Goal: Transaction & Acquisition: Purchase product/service

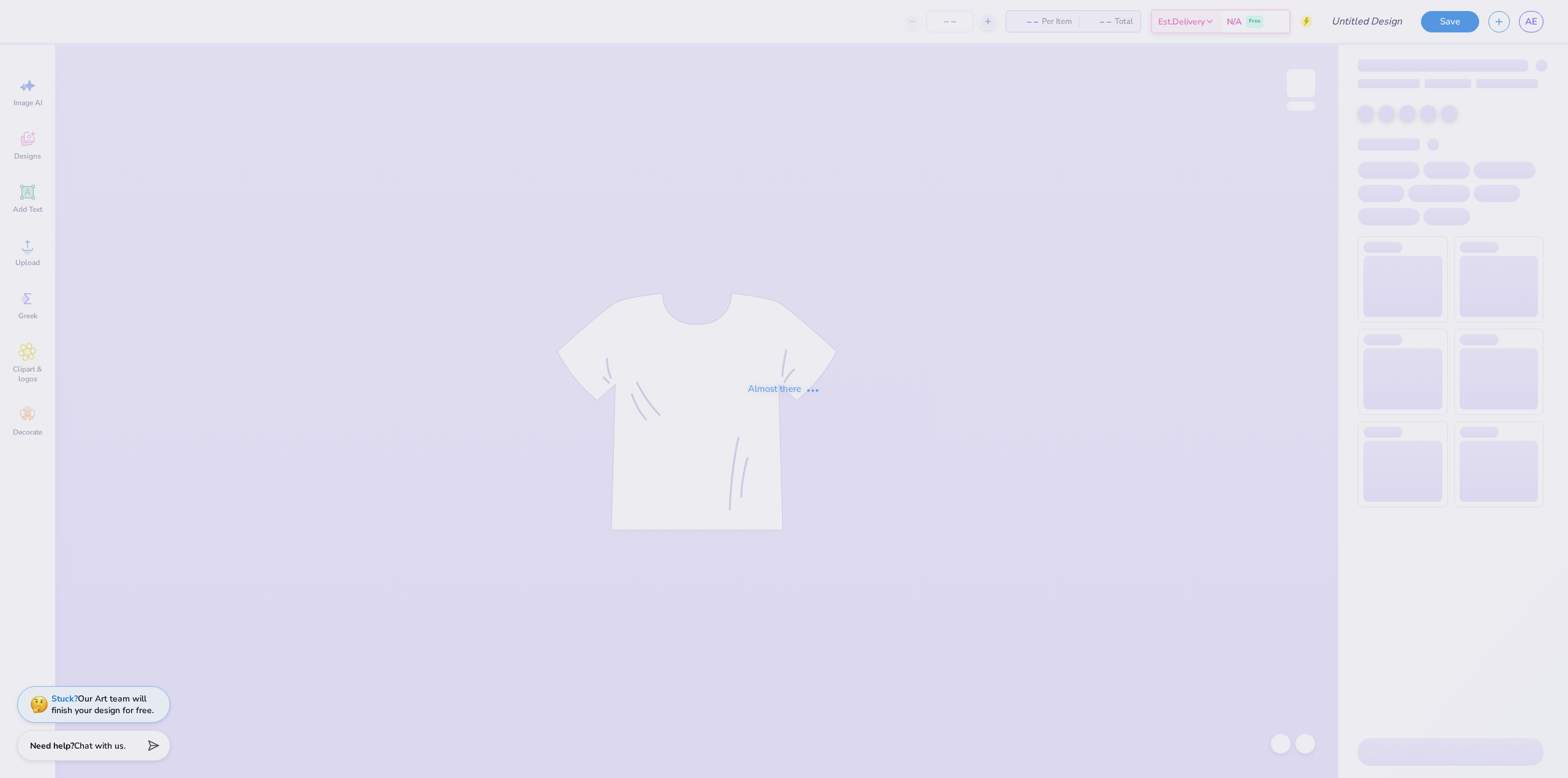
type input "[GEOGRAPHIC_DATA]"
type input "40"
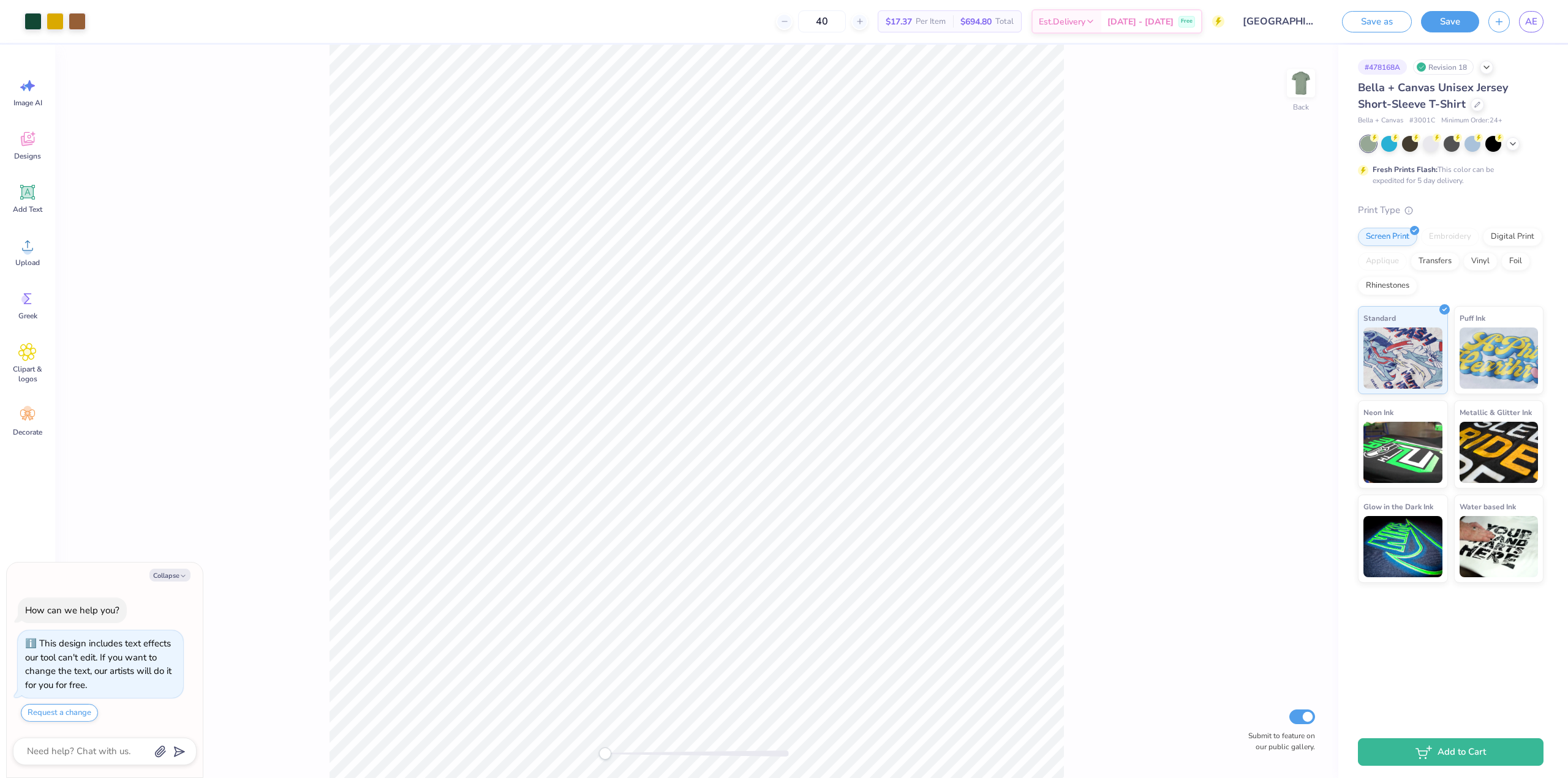
click at [1514, 148] on div at bounding box center [1451, 144] width 183 height 16
click at [1511, 142] on icon at bounding box center [1512, 143] width 10 height 10
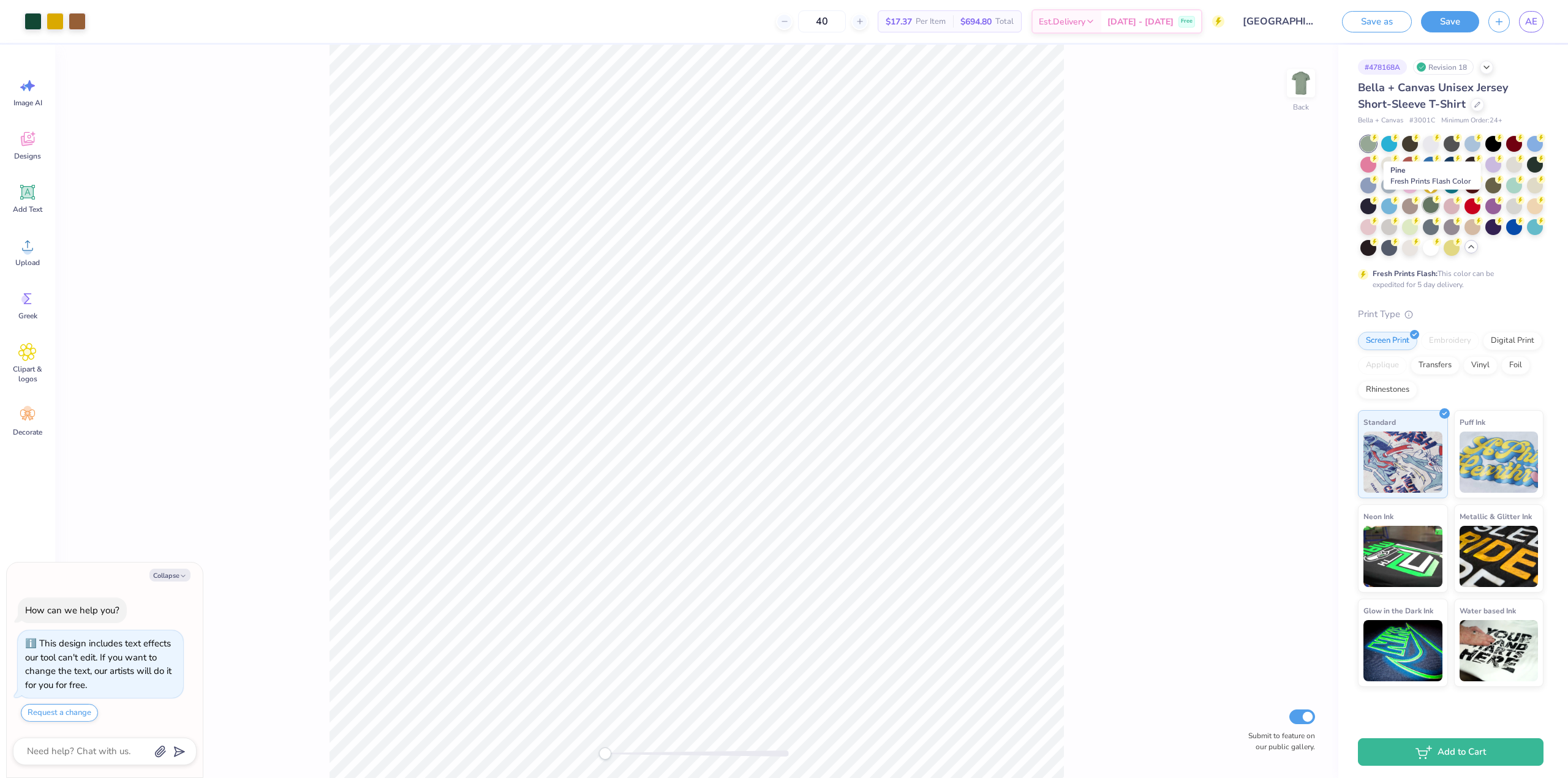
click at [1426, 209] on div at bounding box center [1430, 205] width 16 height 16
type textarea "x"
drag, startPoint x: 848, startPoint y: 30, endPoint x: 836, endPoint y: 21, distance: 15.0
click at [836, 21] on input "40" at bounding box center [822, 21] width 48 height 22
click at [846, 19] on input "40" at bounding box center [822, 21] width 48 height 22
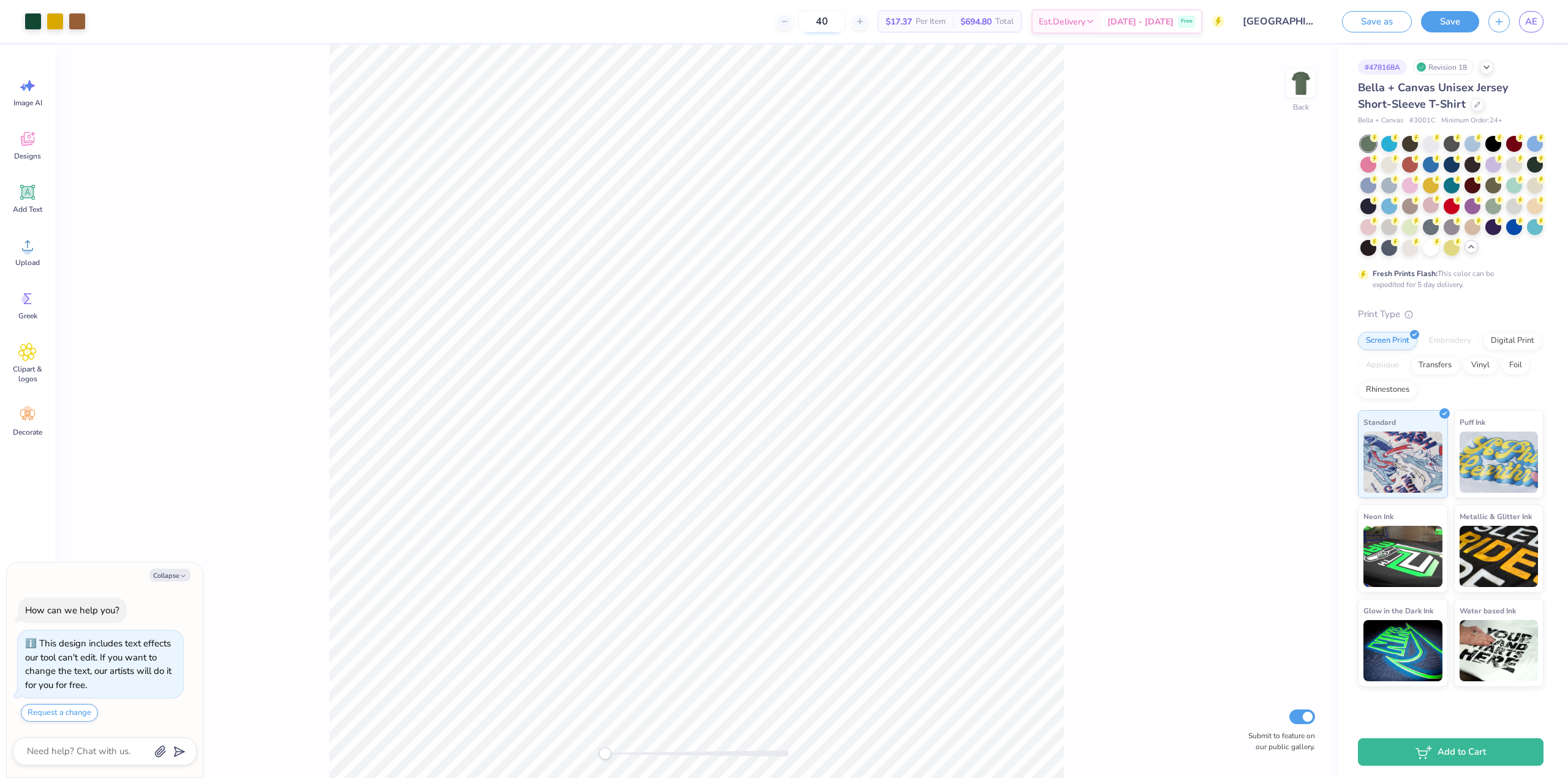
type input "4"
type input "12"
type textarea "x"
click at [846, 20] on input "12" at bounding box center [822, 21] width 48 height 22
type input "15"
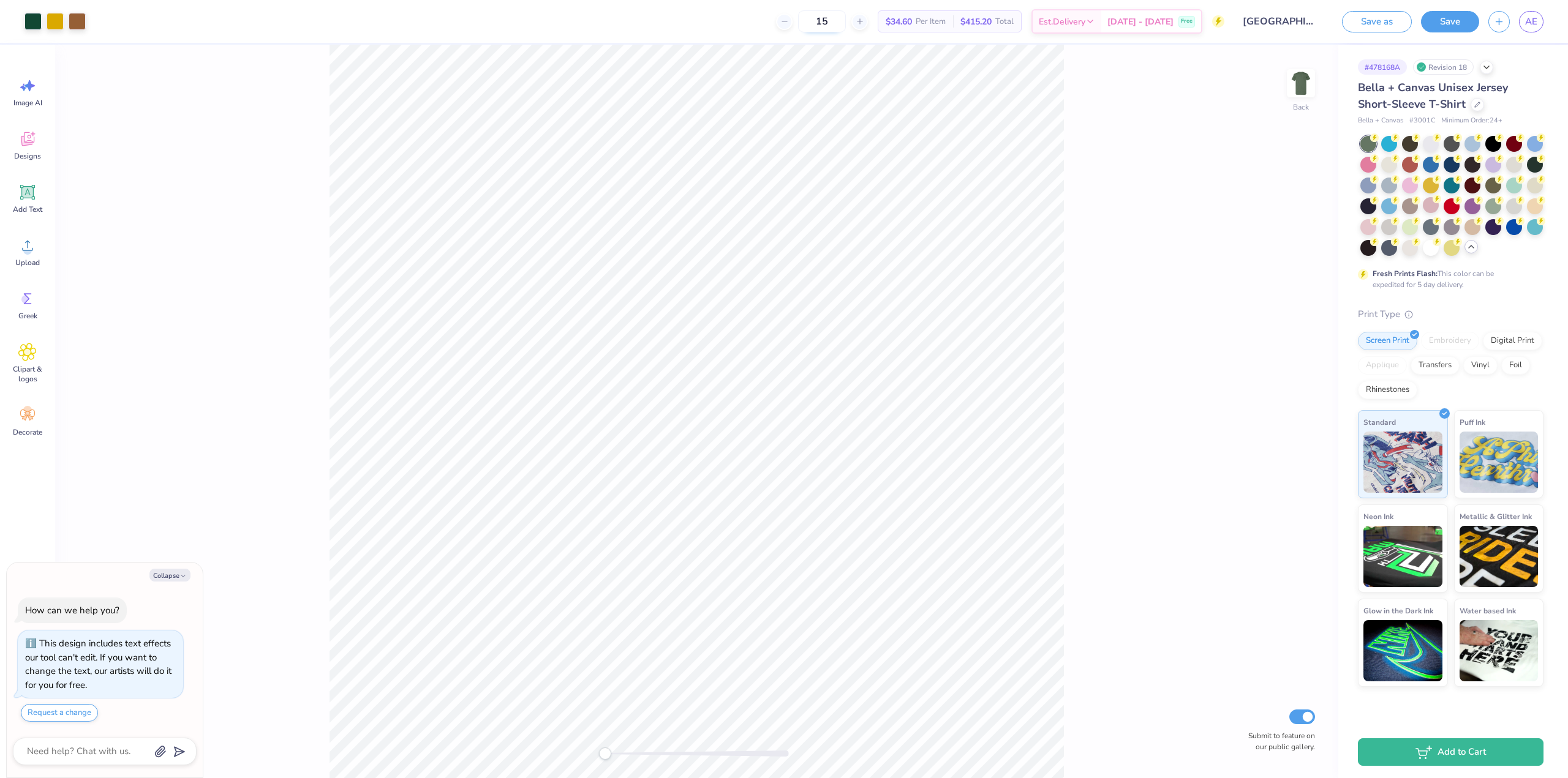
type textarea "x"
type input "15"
type textarea "x"
click at [846, 19] on input "15" at bounding box center [822, 21] width 48 height 22
type input "1"
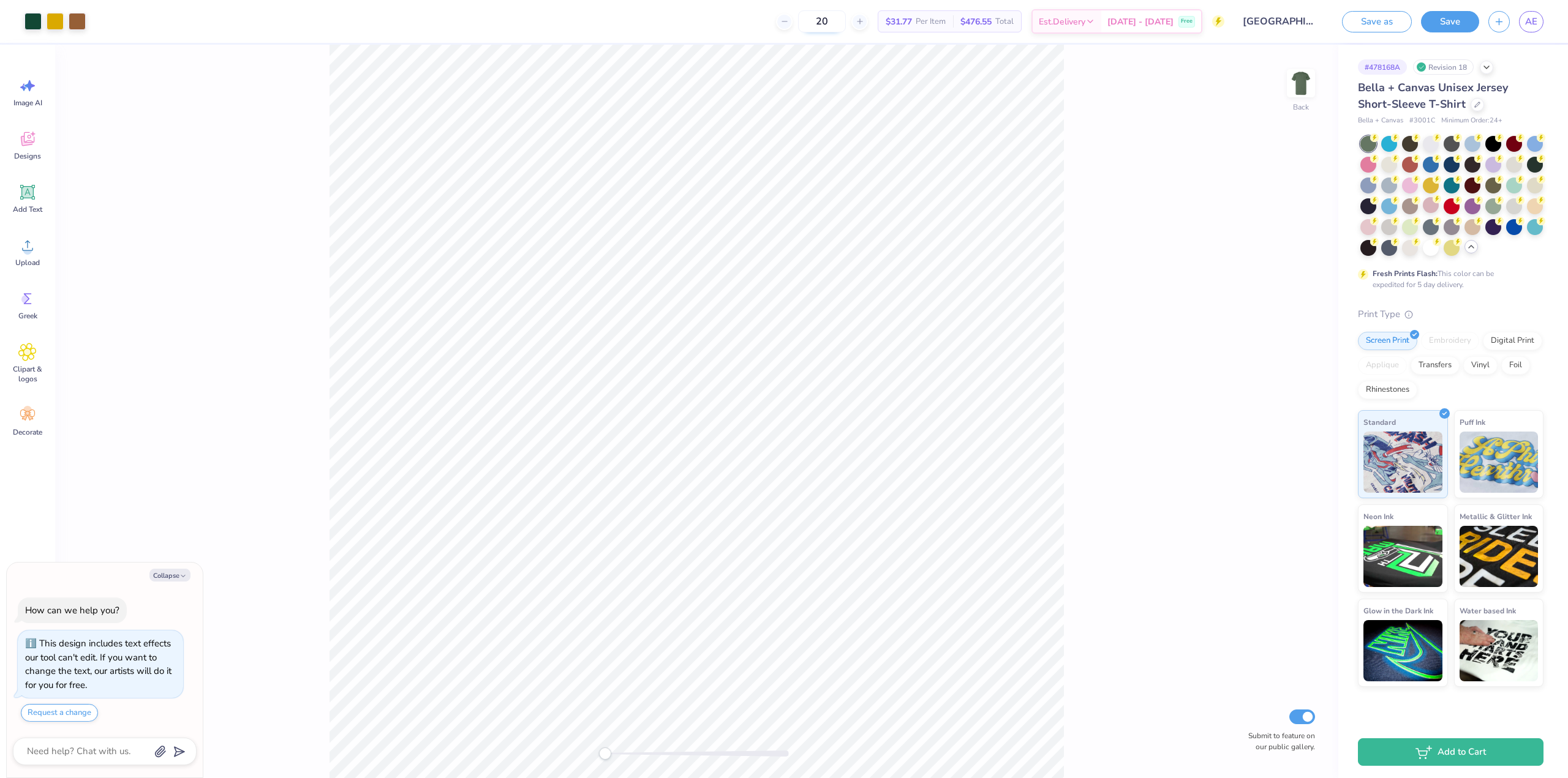
type input "20"
type textarea "x"
click at [846, 19] on input "20" at bounding box center [822, 21] width 48 height 22
type input "25"
type textarea "x"
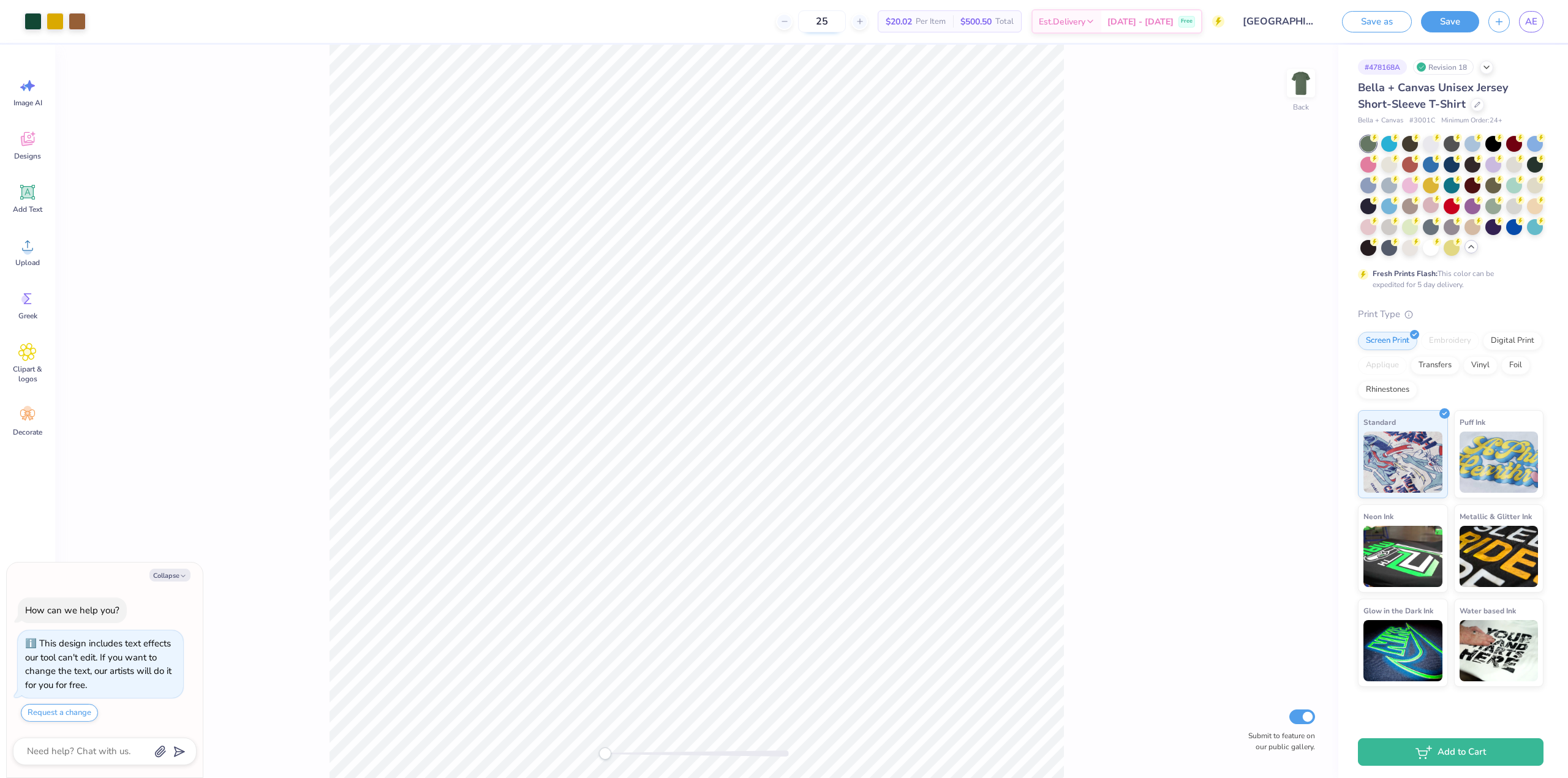
click at [846, 19] on input "25" at bounding box center [822, 21] width 48 height 22
type input "2"
type input "30"
type textarea "x"
click at [846, 21] on input "30" at bounding box center [822, 21] width 48 height 22
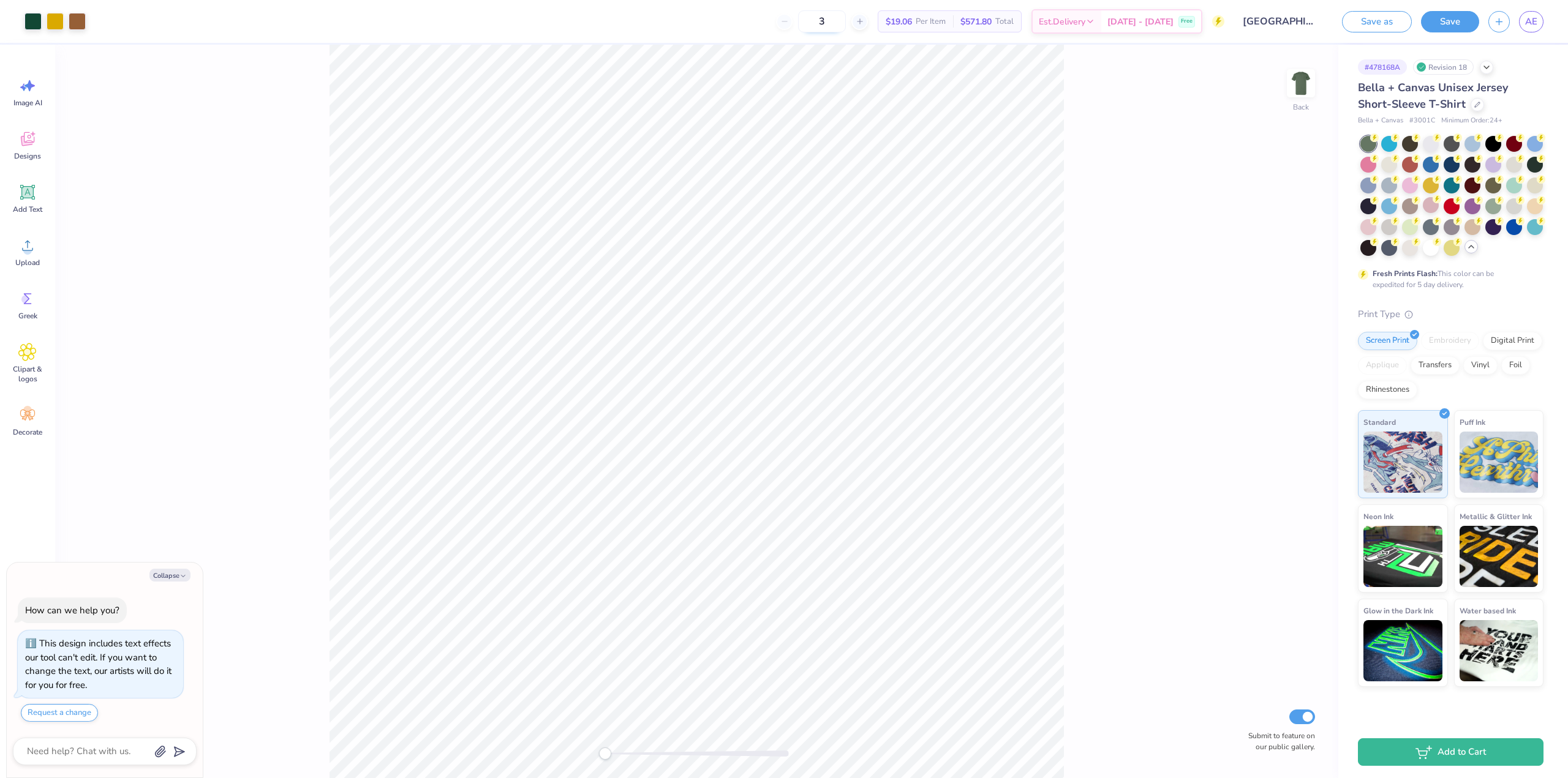
type input "35"
type textarea "x"
click at [846, 21] on input "35" at bounding box center [822, 21] width 48 height 22
type input "3"
type textarea "x"
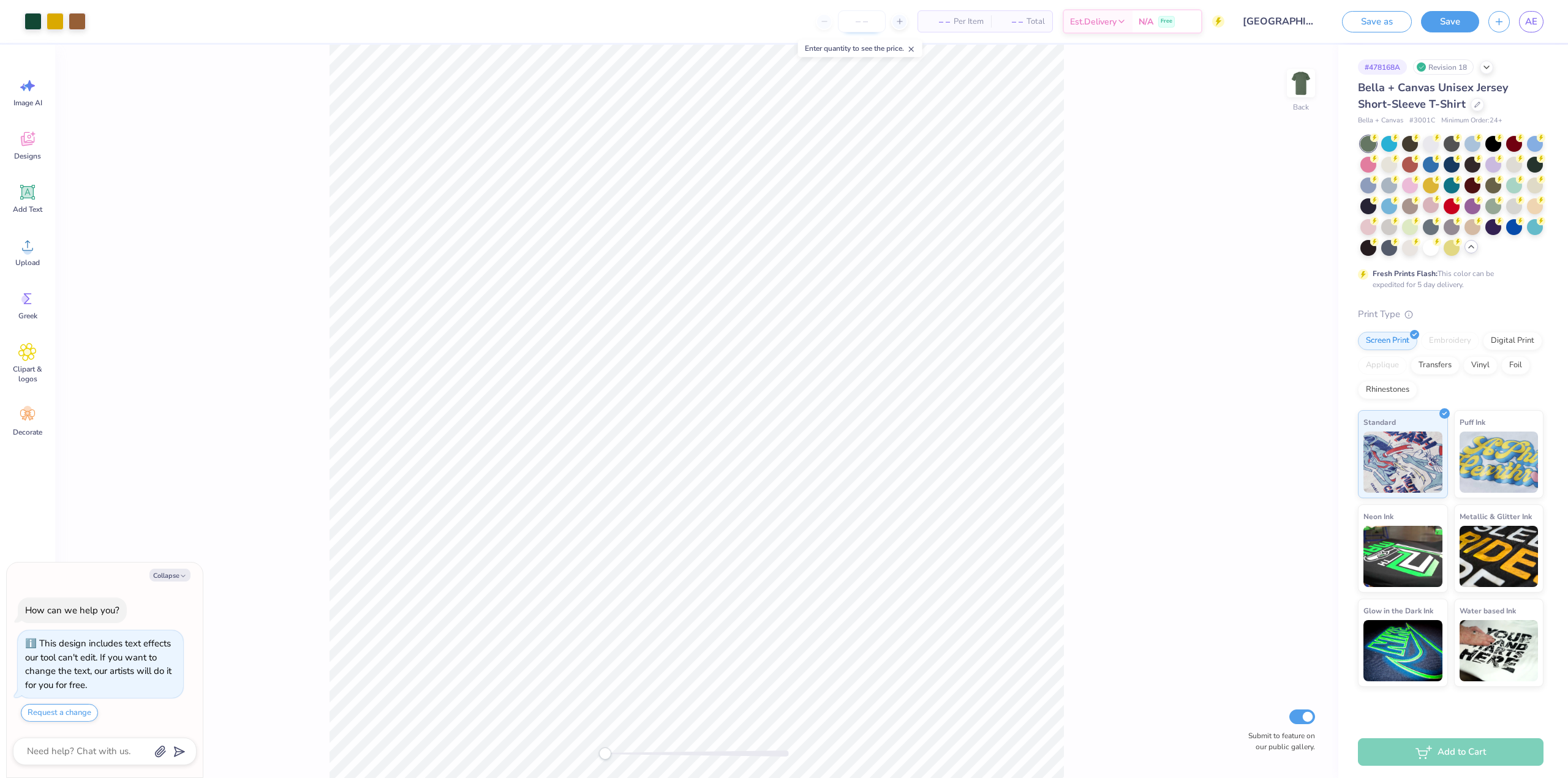
type input "4"
type textarea "x"
type input "40"
type textarea "x"
click at [846, 21] on input "40" at bounding box center [822, 21] width 48 height 22
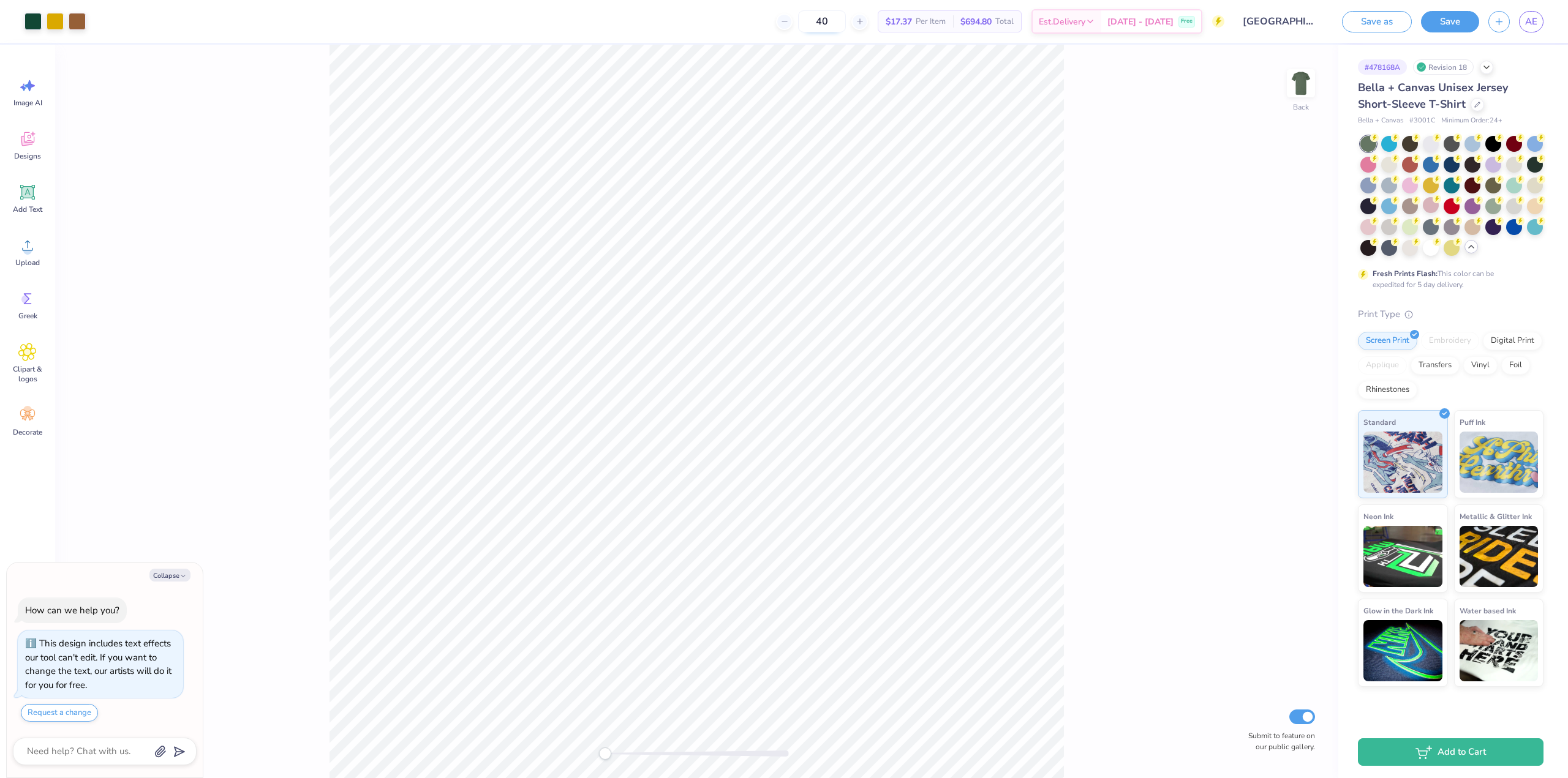
type input "4"
type input "45"
type textarea "x"
click at [846, 21] on input "45" at bounding box center [822, 21] width 48 height 22
type input "4"
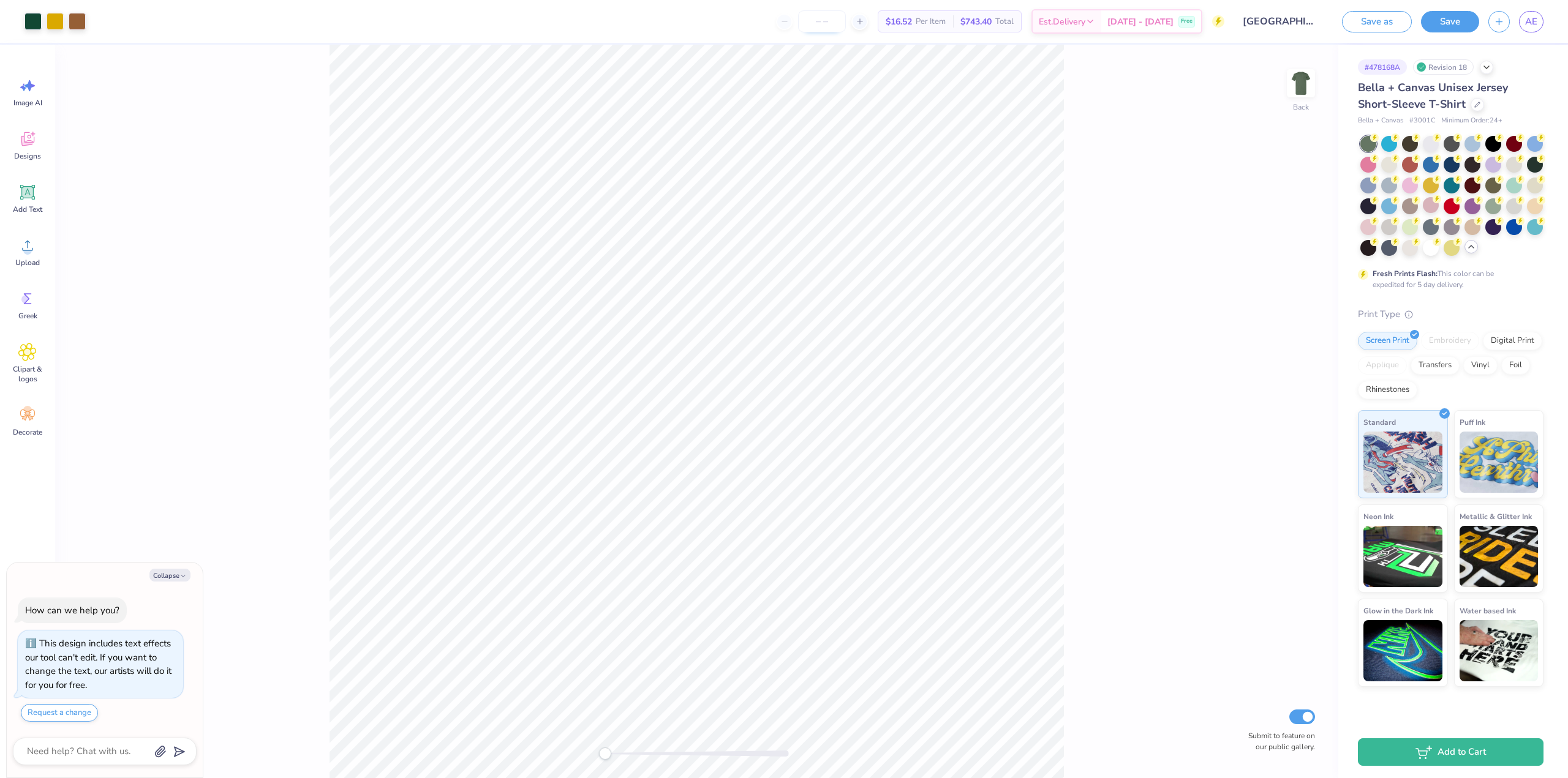
type input "5"
type textarea "x"
type input "50"
type textarea "x"
click at [846, 21] on input "50" at bounding box center [822, 21] width 48 height 22
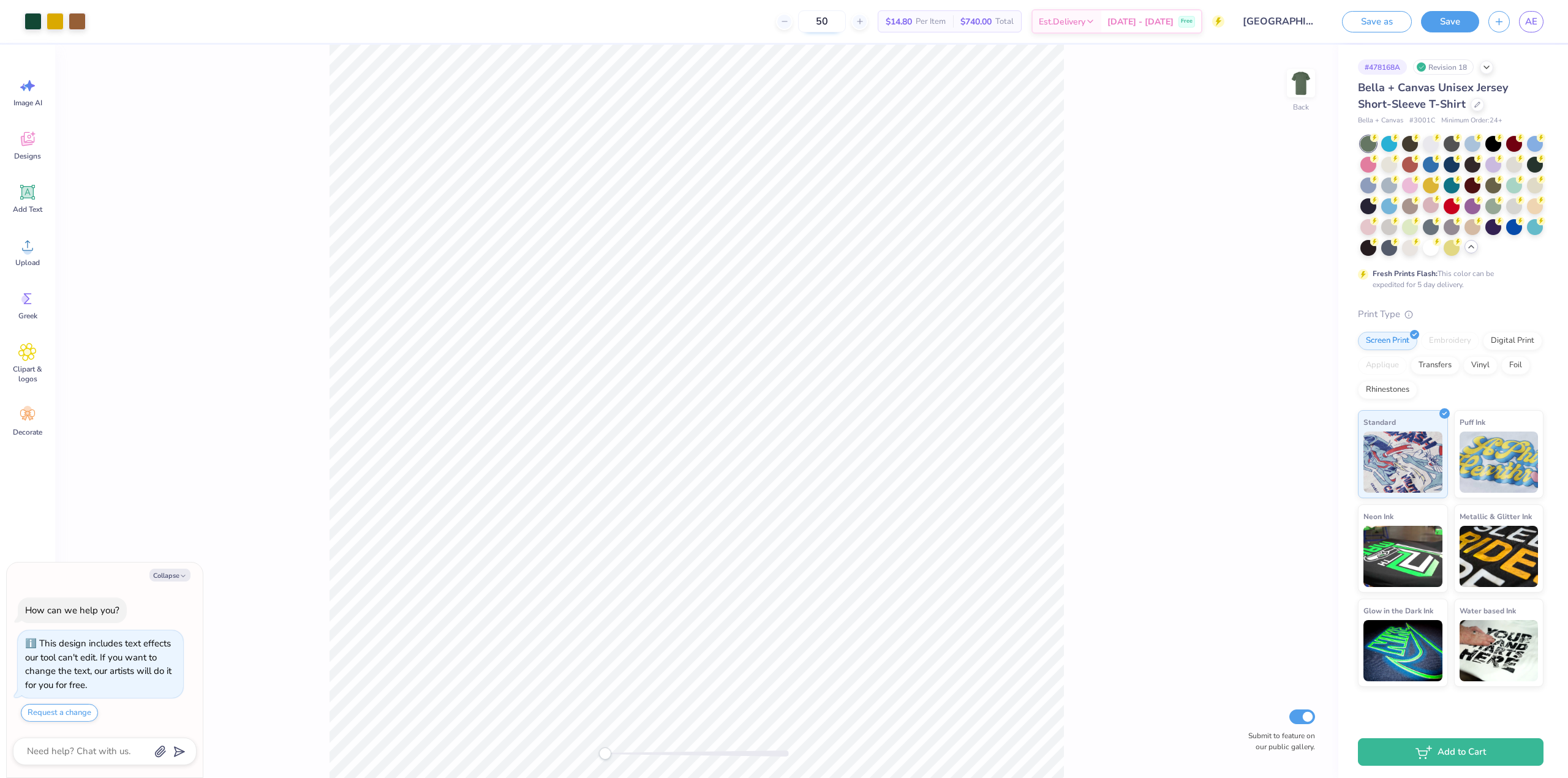
type input "5"
type textarea "x"
type input "49"
type textarea "x"
click at [789, 21] on icon at bounding box center [784, 20] width 8 height 8
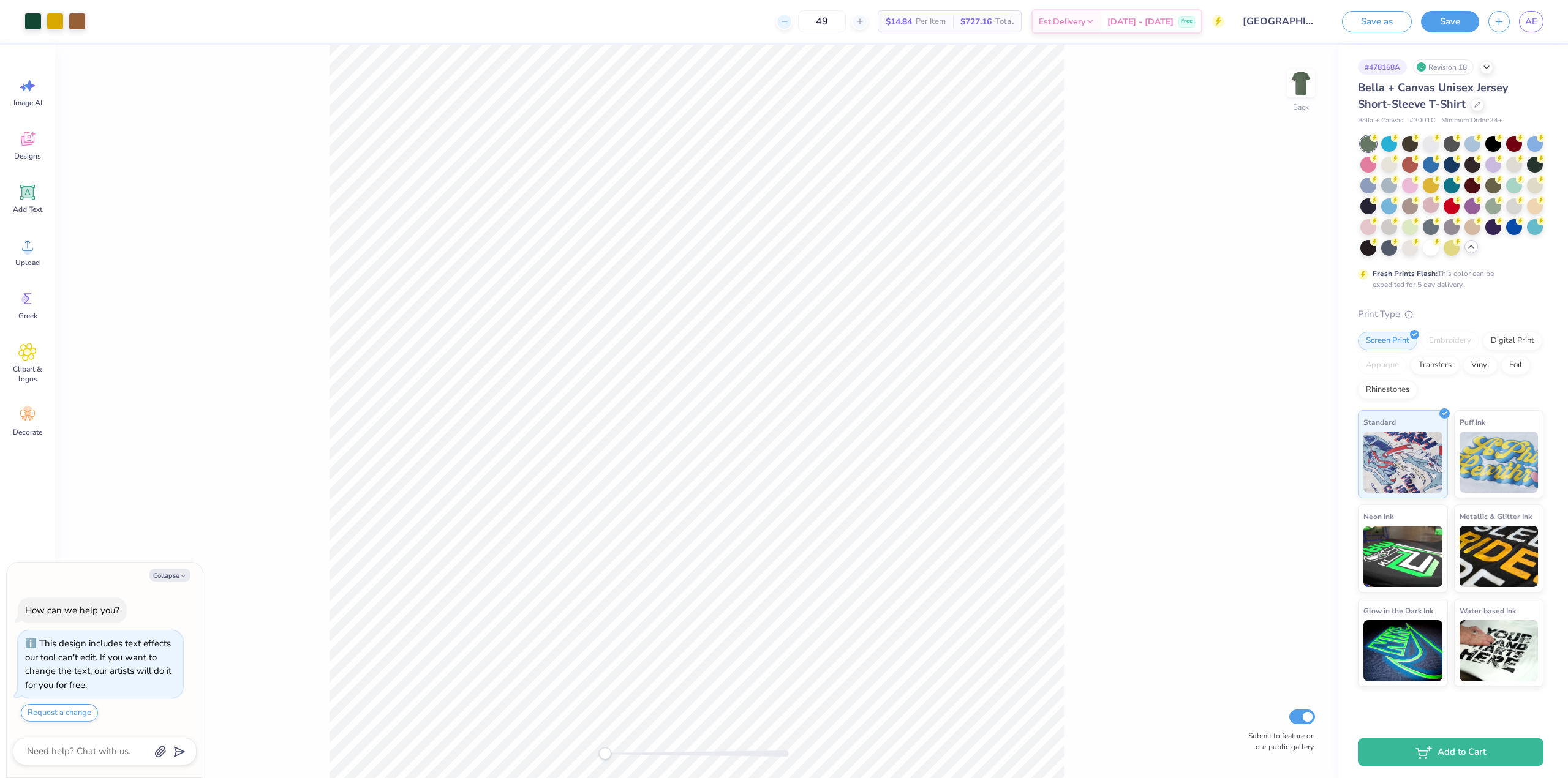
type input "48"
type textarea "x"
click at [789, 21] on icon at bounding box center [784, 20] width 8 height 8
type input "47"
type textarea "x"
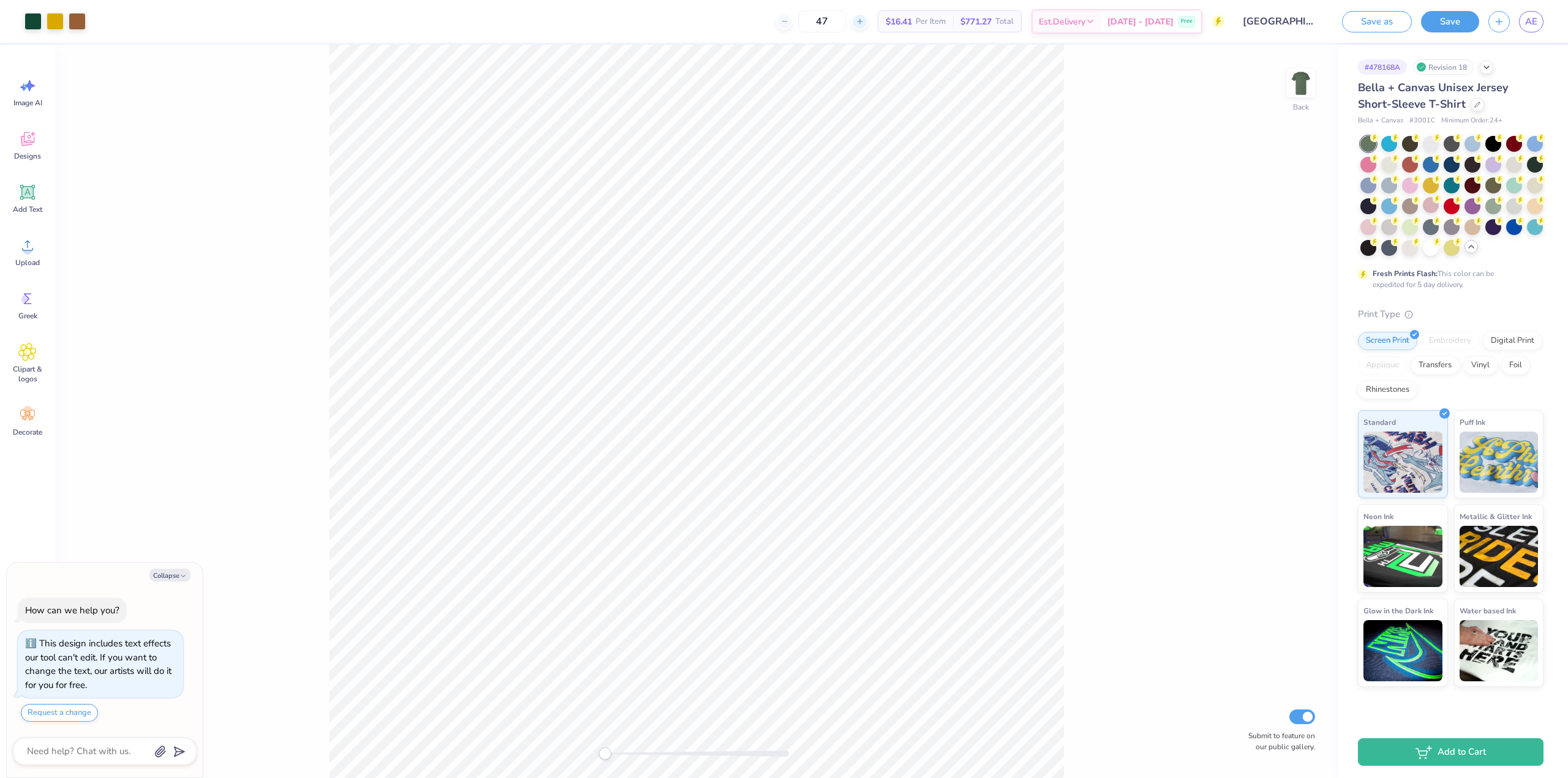
click at [864, 24] on icon at bounding box center [860, 20] width 8 height 8
type input "48"
type textarea "x"
click at [846, 22] on input "48" at bounding box center [822, 21] width 48 height 22
type input "4"
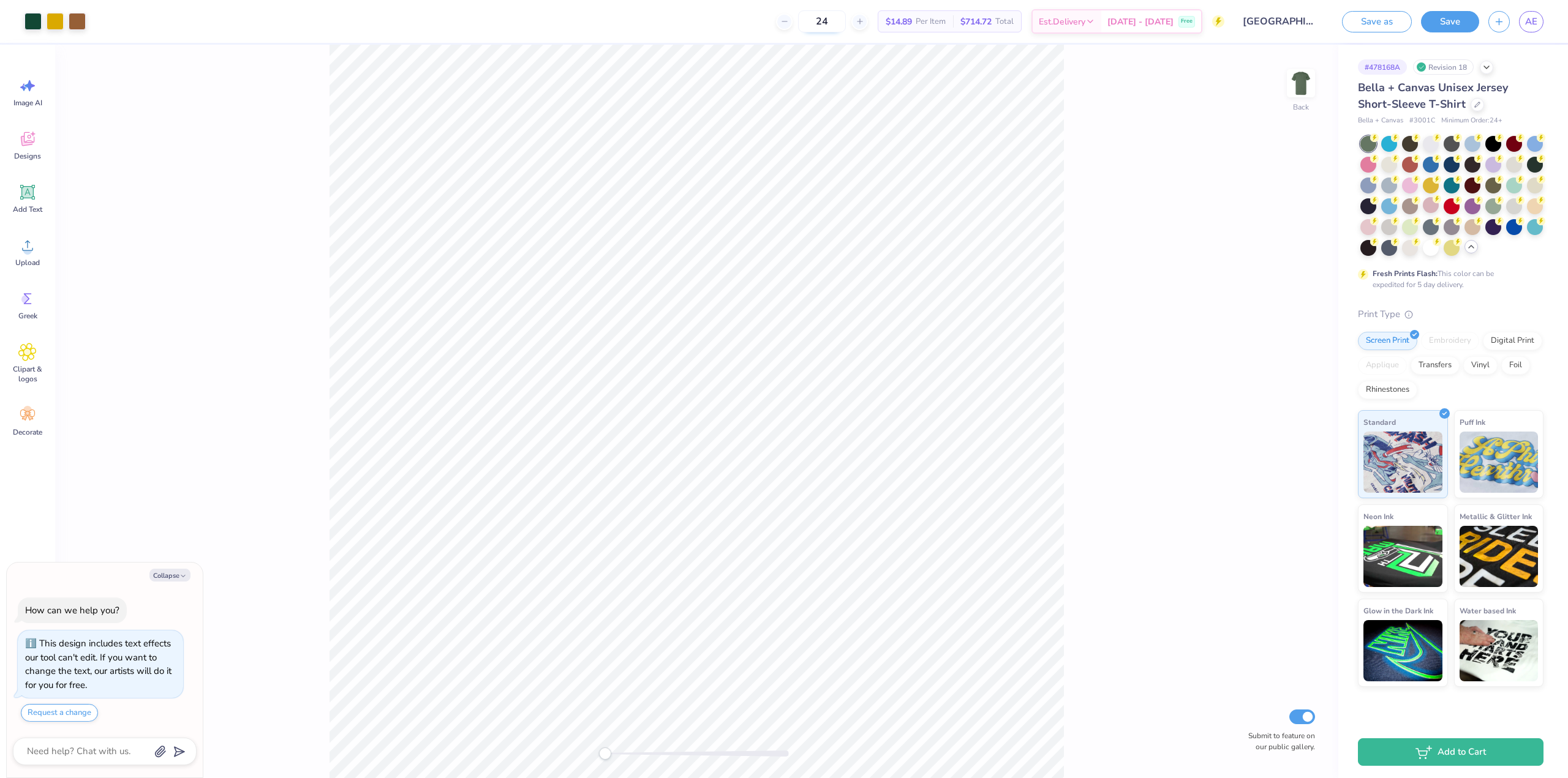
type input "24"
type textarea "x"
click at [789, 25] on icon at bounding box center [784, 20] width 8 height 8
type input "23"
type textarea "x"
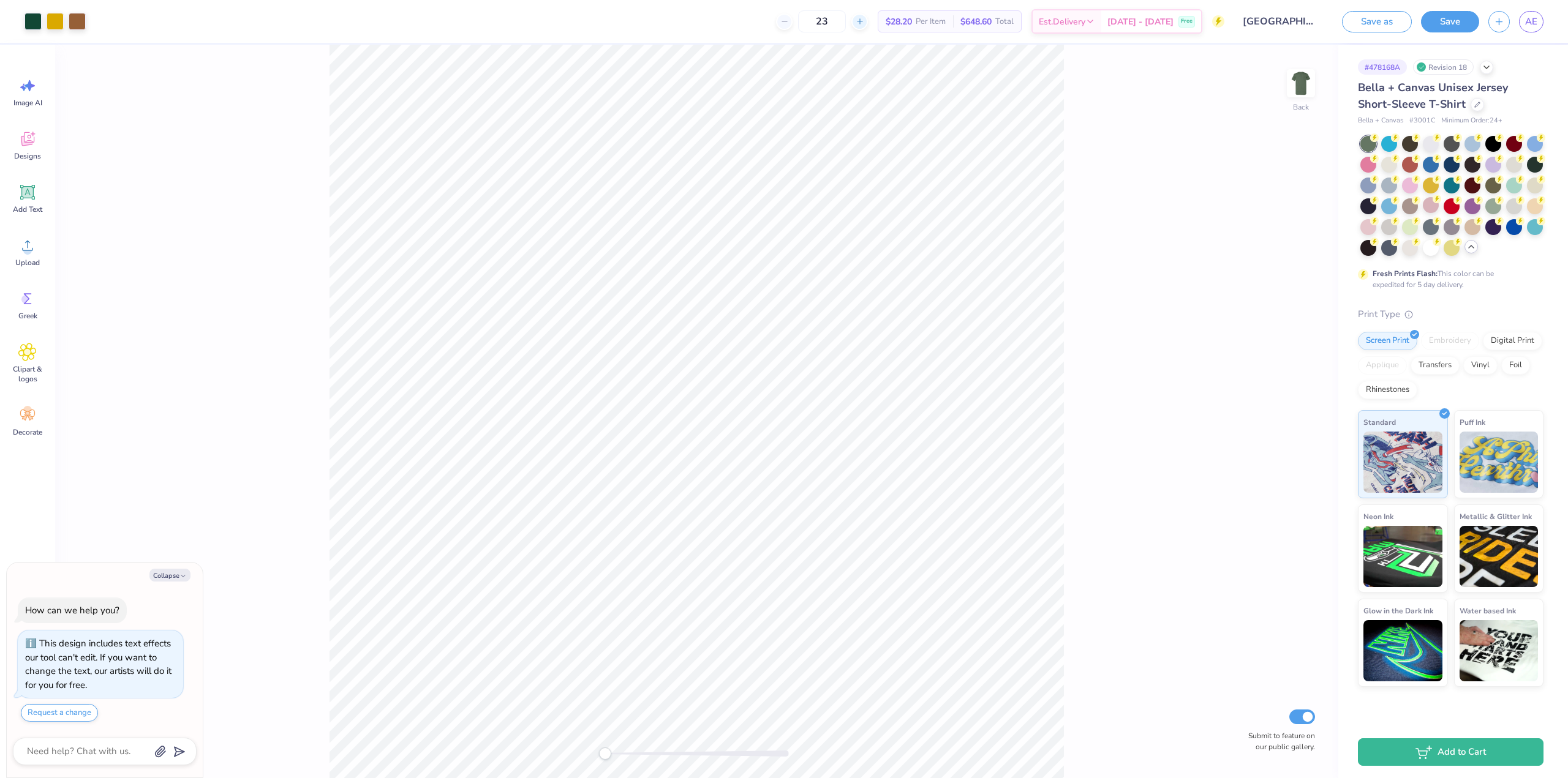
click at [868, 21] on div at bounding box center [860, 22] width 17 height 17
type input "24"
type textarea "x"
click at [846, 32] on input "24" at bounding box center [822, 21] width 48 height 22
type input "2"
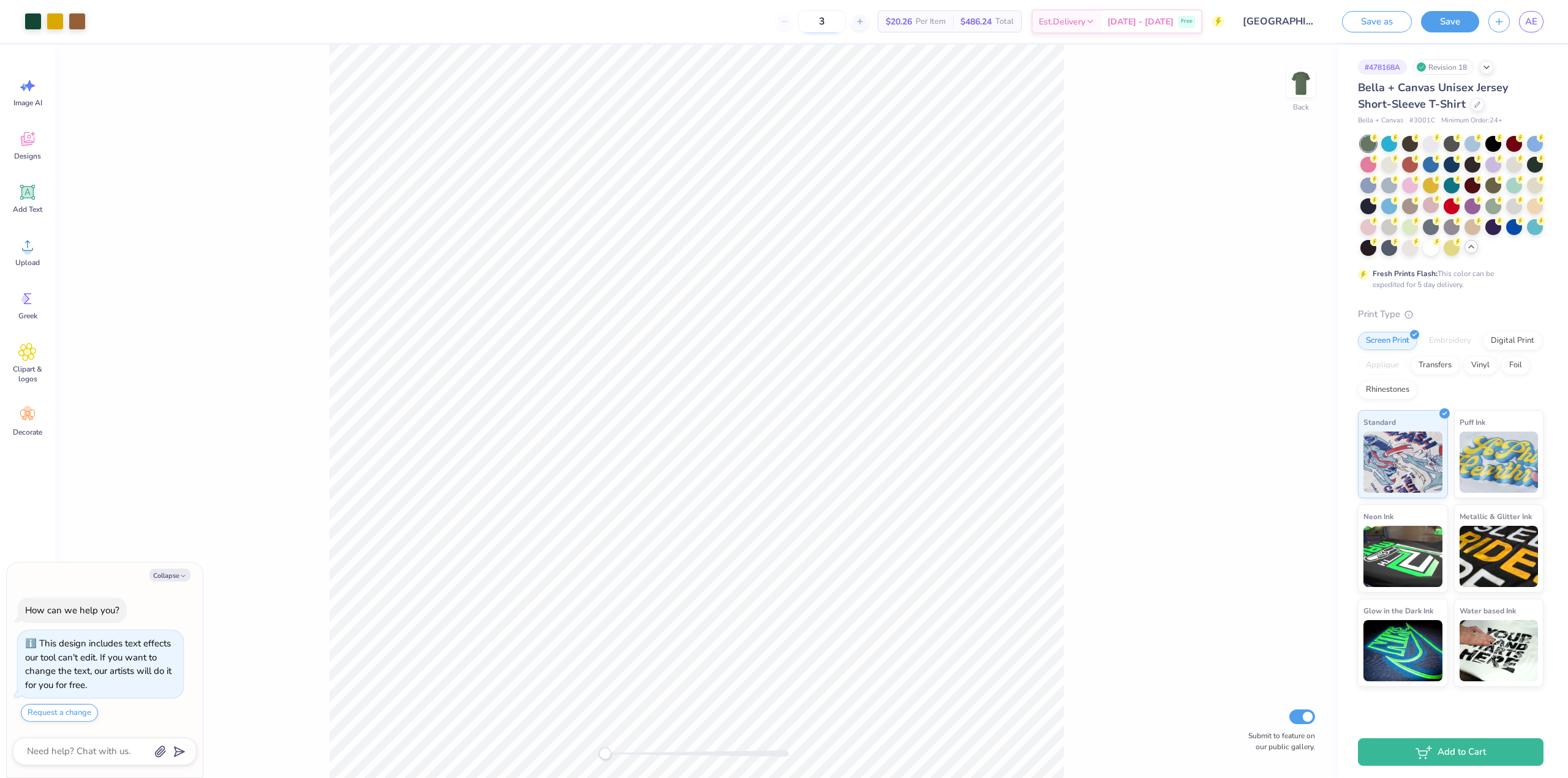
type input "36"
type textarea "x"
click at [789, 17] on icon at bounding box center [784, 20] width 8 height 8
type input "35"
type textarea "x"
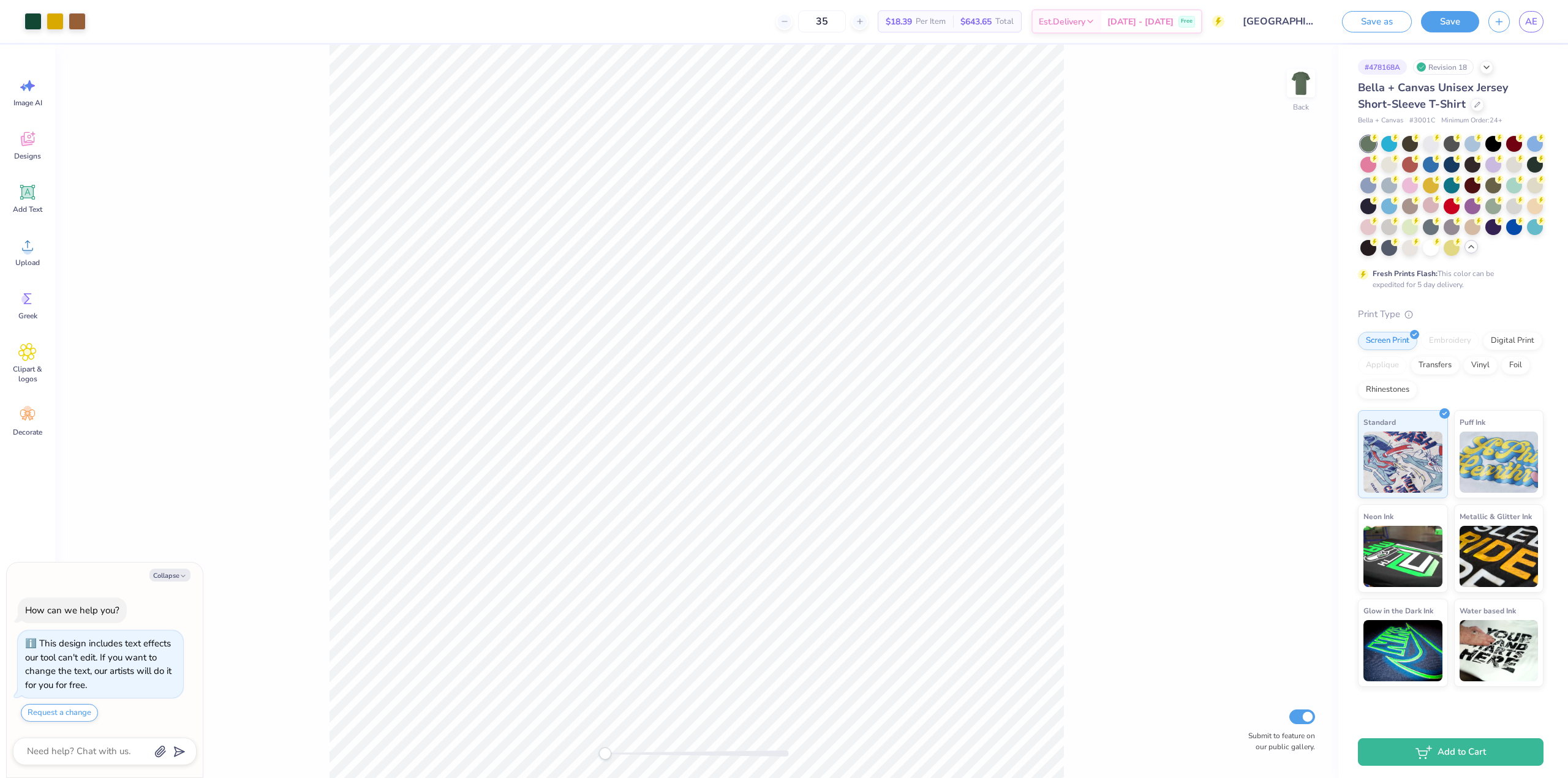
click at [896, 19] on div "35 $18.39 Per Item $643.65 Total Est. Delivery [DATE] - [DATE] Free" at bounding box center [659, 21] width 1129 height 43
click at [864, 19] on icon at bounding box center [860, 20] width 8 height 8
type input "36"
type textarea "x"
click at [846, 18] on input "36" at bounding box center [822, 21] width 48 height 22
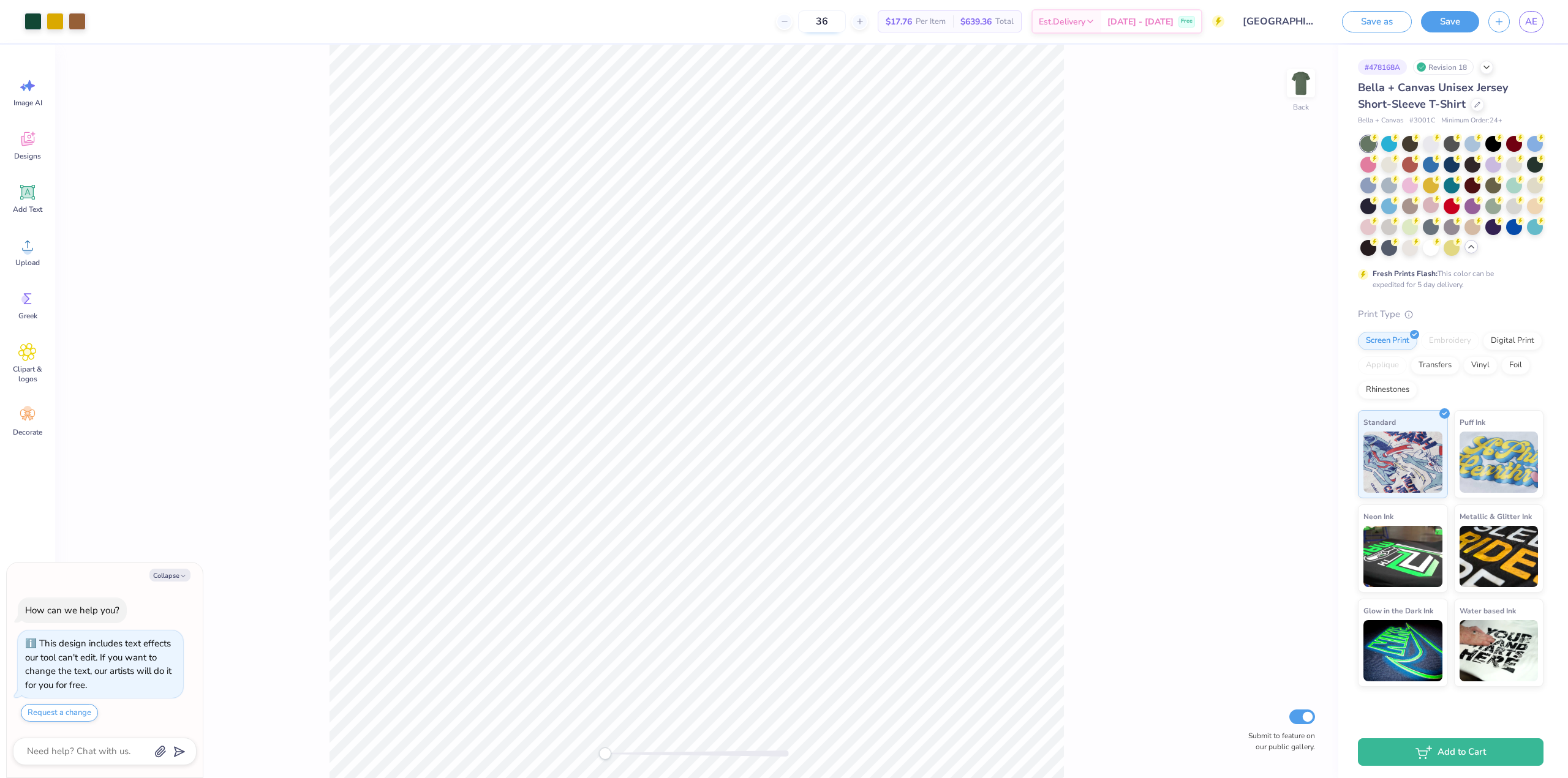
type input "3"
type textarea "x"
type input "60"
type textarea "x"
click at [789, 20] on icon at bounding box center [784, 20] width 8 height 8
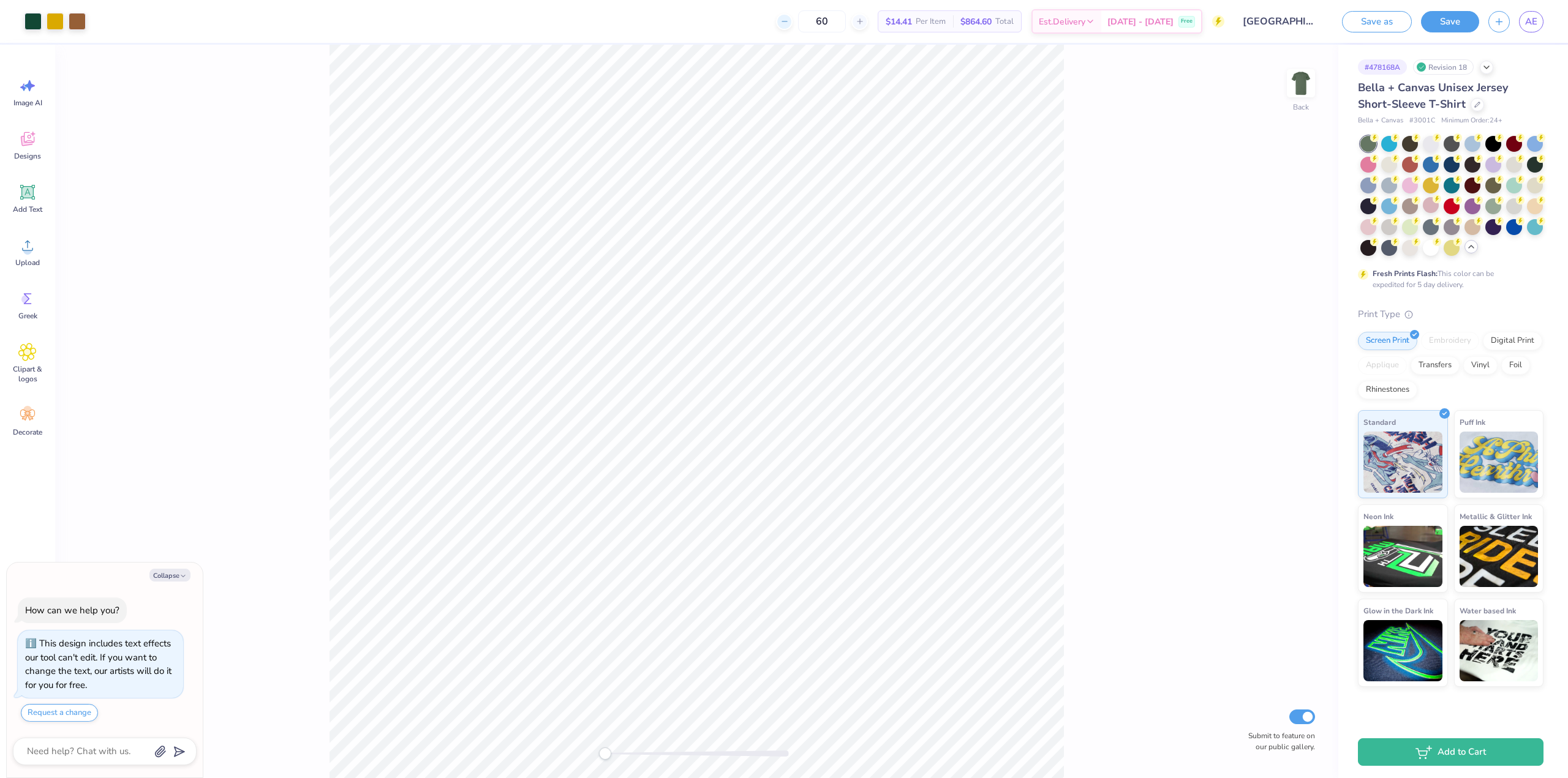
type input "59"
type textarea "x"
click at [899, 20] on div "59 $14.45 Per Item $852.55 Total Est. Delivery [DATE] - [DATE] Free" at bounding box center [659, 21] width 1129 height 43
click at [868, 20] on div at bounding box center [860, 22] width 17 height 17
type input "60"
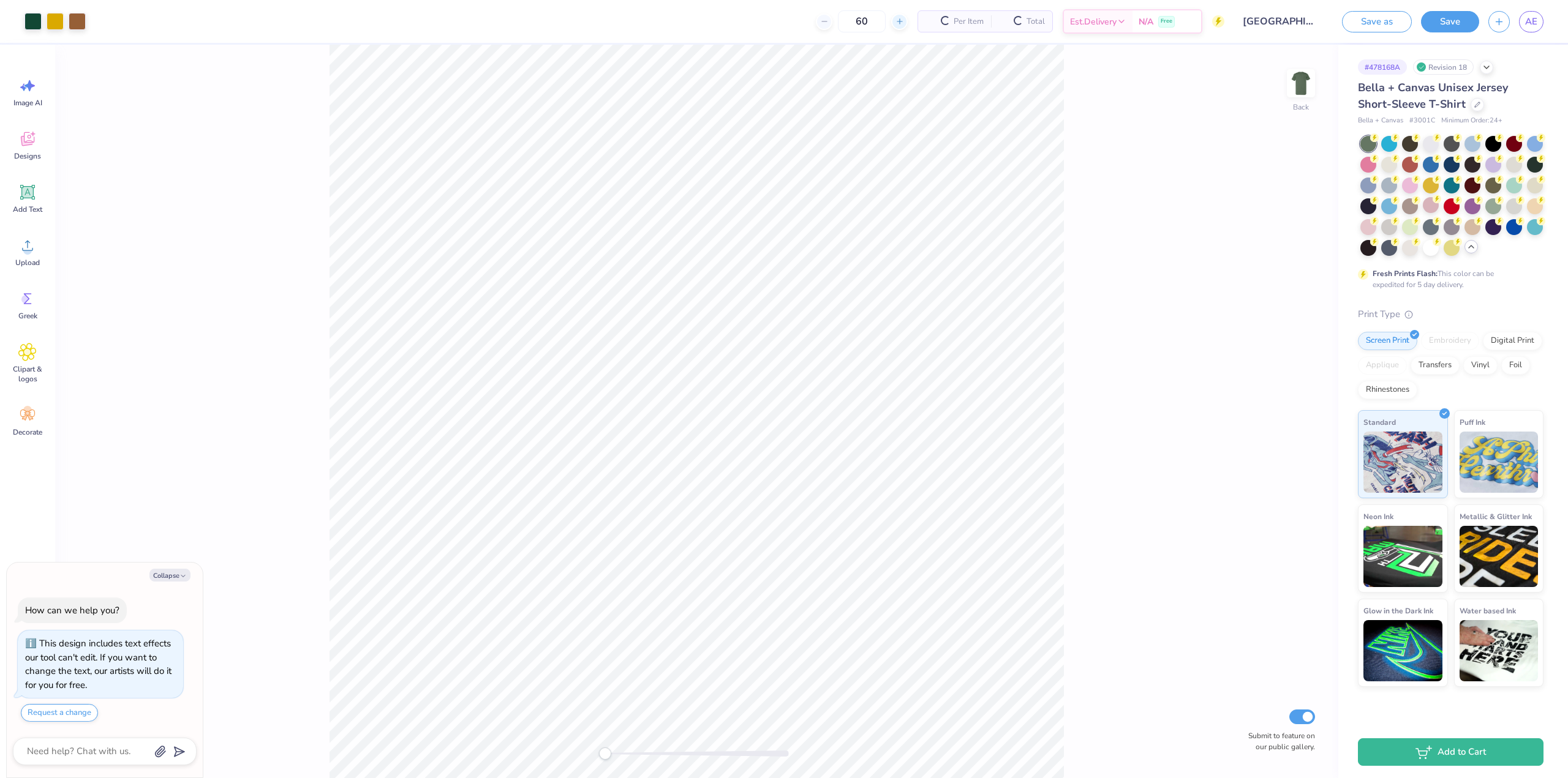
type textarea "x"
click at [864, 20] on icon at bounding box center [860, 20] width 8 height 8
type input "61"
type textarea "x"
click at [864, 20] on icon at bounding box center [860, 20] width 8 height 8
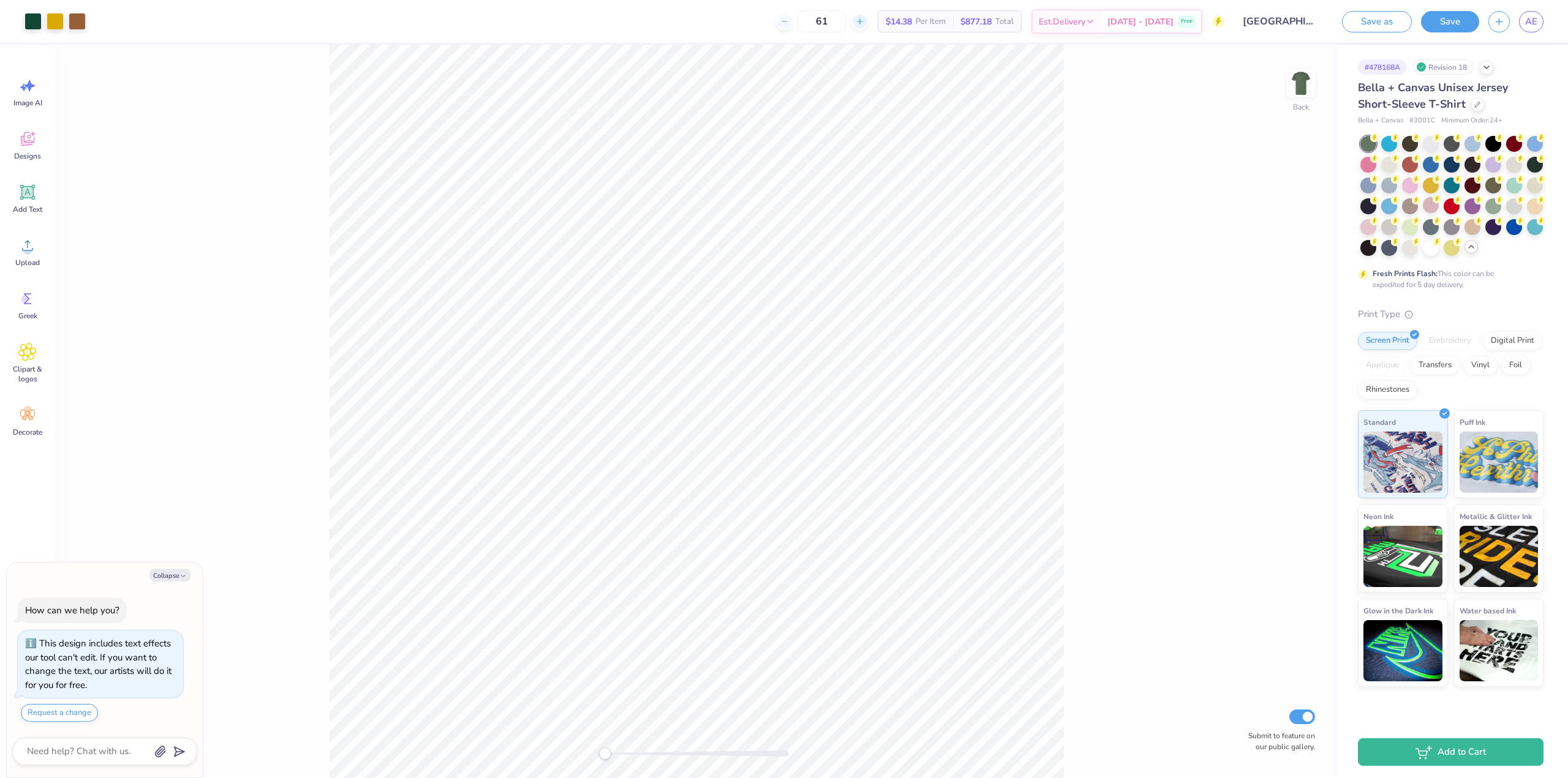
type input "62"
type textarea "x"
click at [886, 20] on div "62" at bounding box center [861, 21] width 92 height 22
click at [864, 20] on icon at bounding box center [860, 20] width 8 height 8
type input "63"
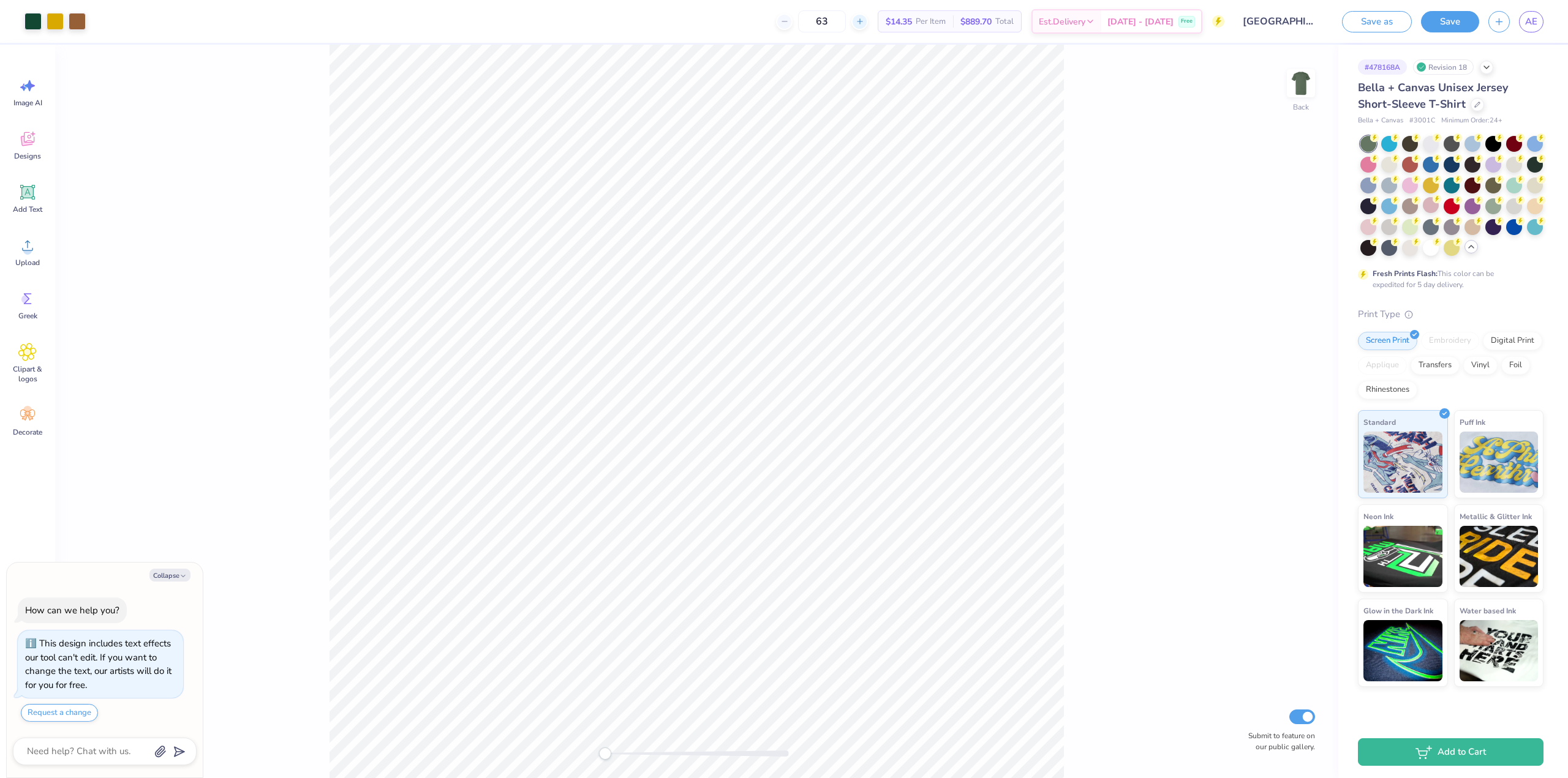
type textarea "x"
click at [789, 19] on icon at bounding box center [784, 20] width 8 height 8
type input "60"
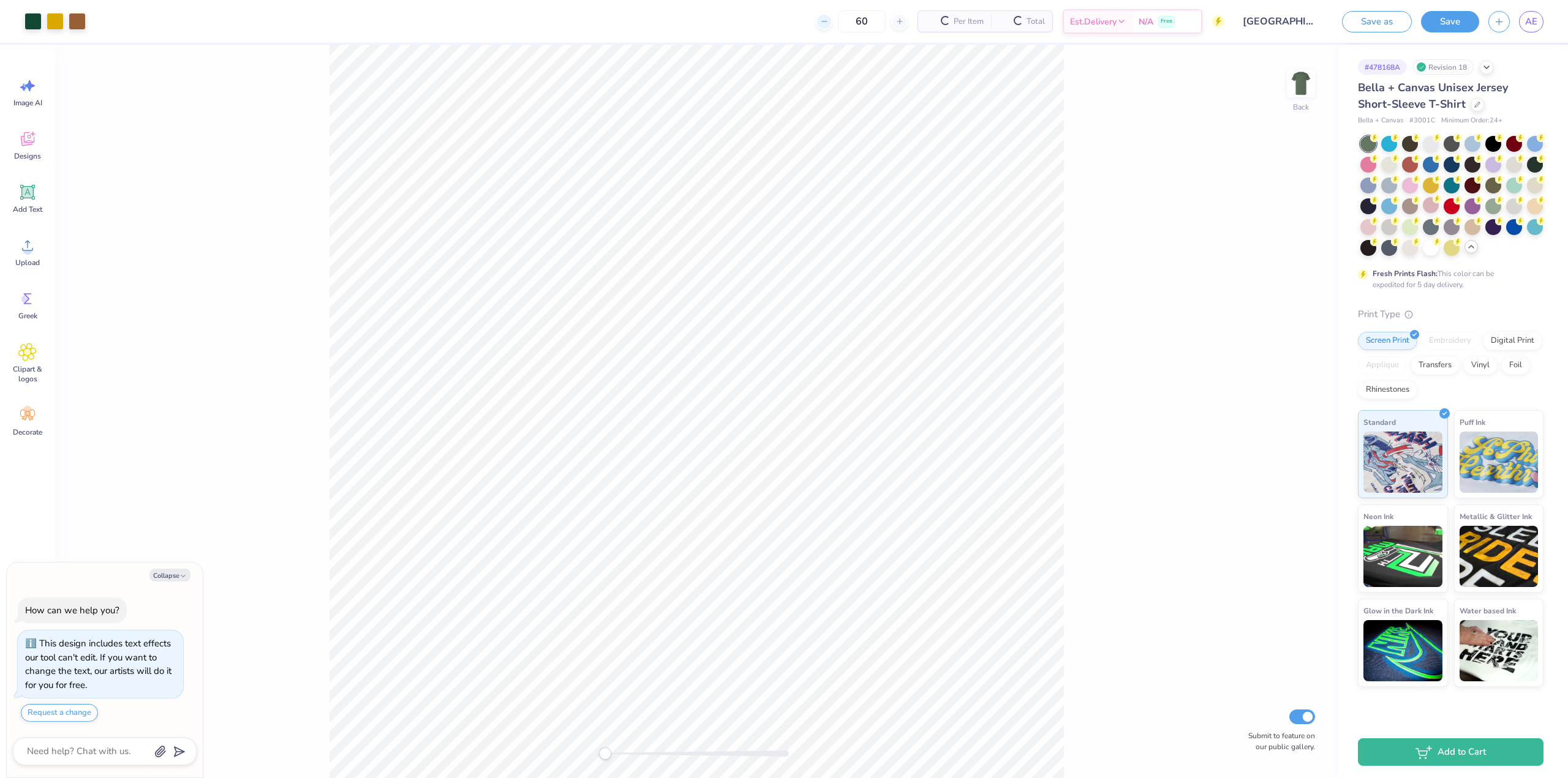
type textarea "x"
click at [809, 19] on div "60 $14.41 Per Item $864.60 Total Est. Delivery [DATE] - [DATE] Free" at bounding box center [659, 21] width 1129 height 43
click at [846, 25] on input "60" at bounding box center [822, 21] width 48 height 22
type input "6"
type textarea "x"
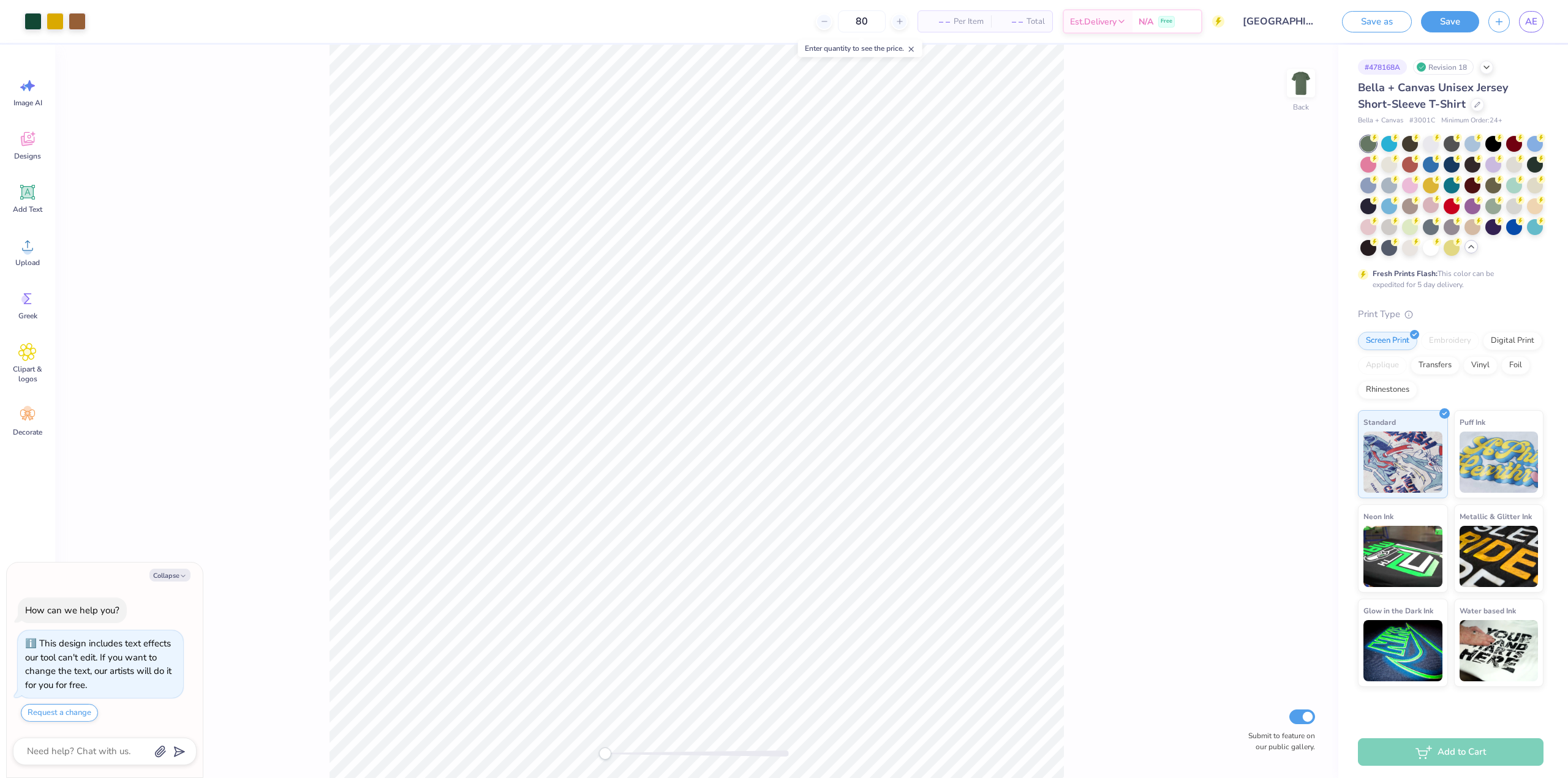
type input "80"
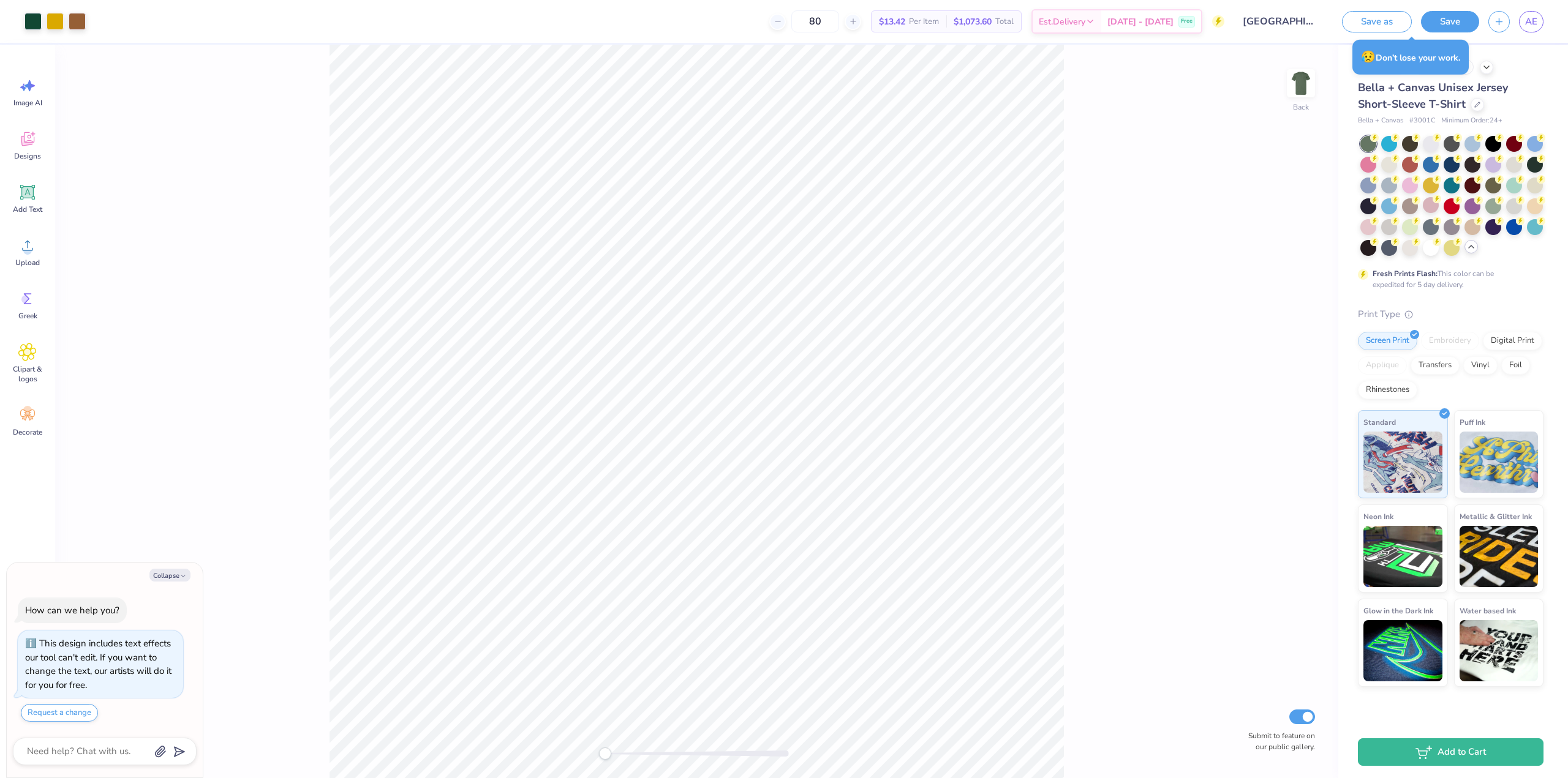
type textarea "x"
click at [839, 18] on input "80" at bounding box center [815, 21] width 48 height 22
type input "8"
type textarea "x"
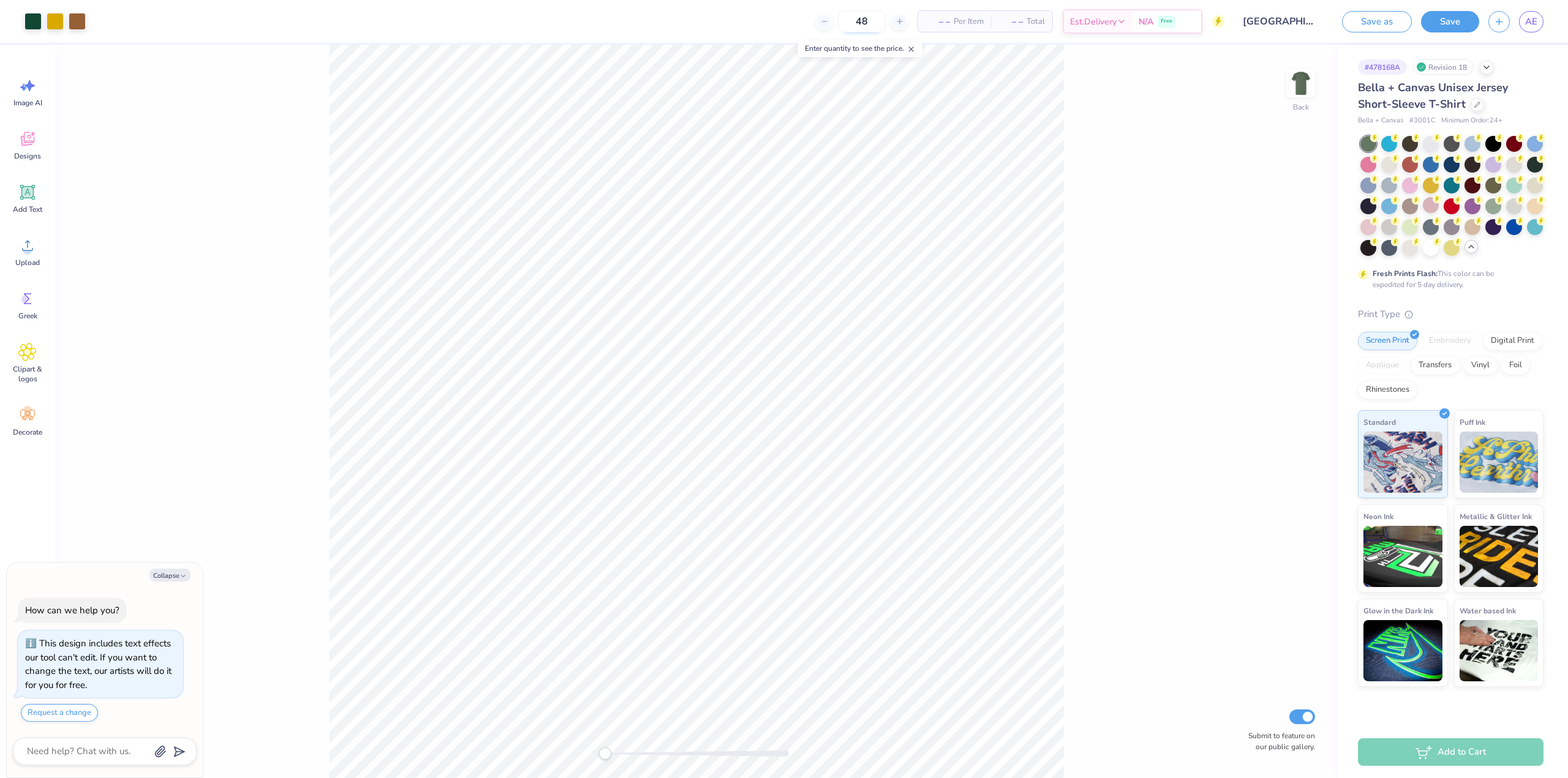
type input "48"
type textarea "x"
click at [789, 21] on icon at bounding box center [784, 20] width 8 height 8
type input "47"
type textarea "x"
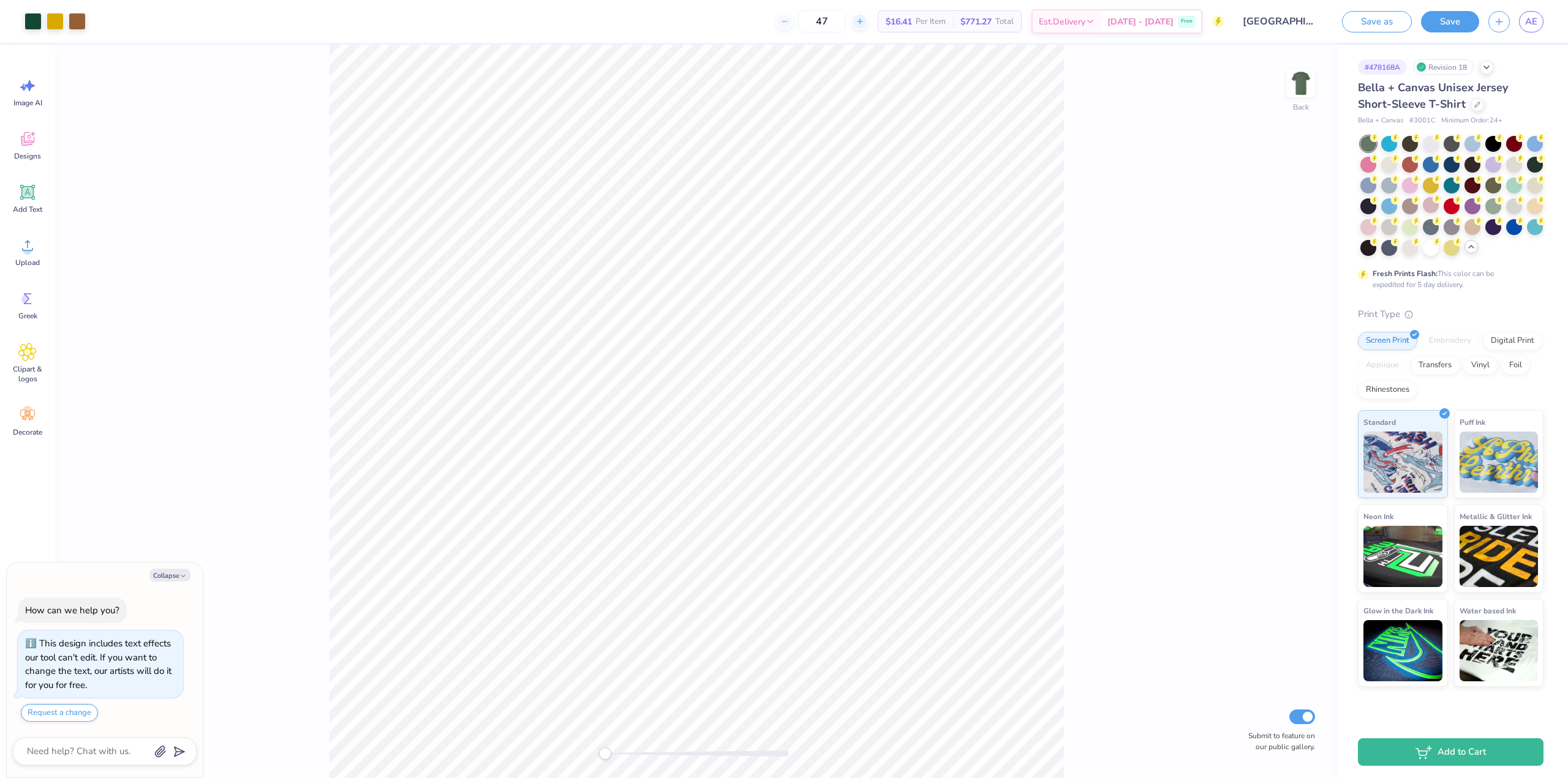
click at [864, 24] on icon at bounding box center [860, 20] width 8 height 8
type input "48"
type textarea "x"
drag, startPoint x: 894, startPoint y: 44, endPoint x: 812, endPoint y: 20, distance: 85.4
click at [789, 20] on icon at bounding box center [784, 20] width 8 height 8
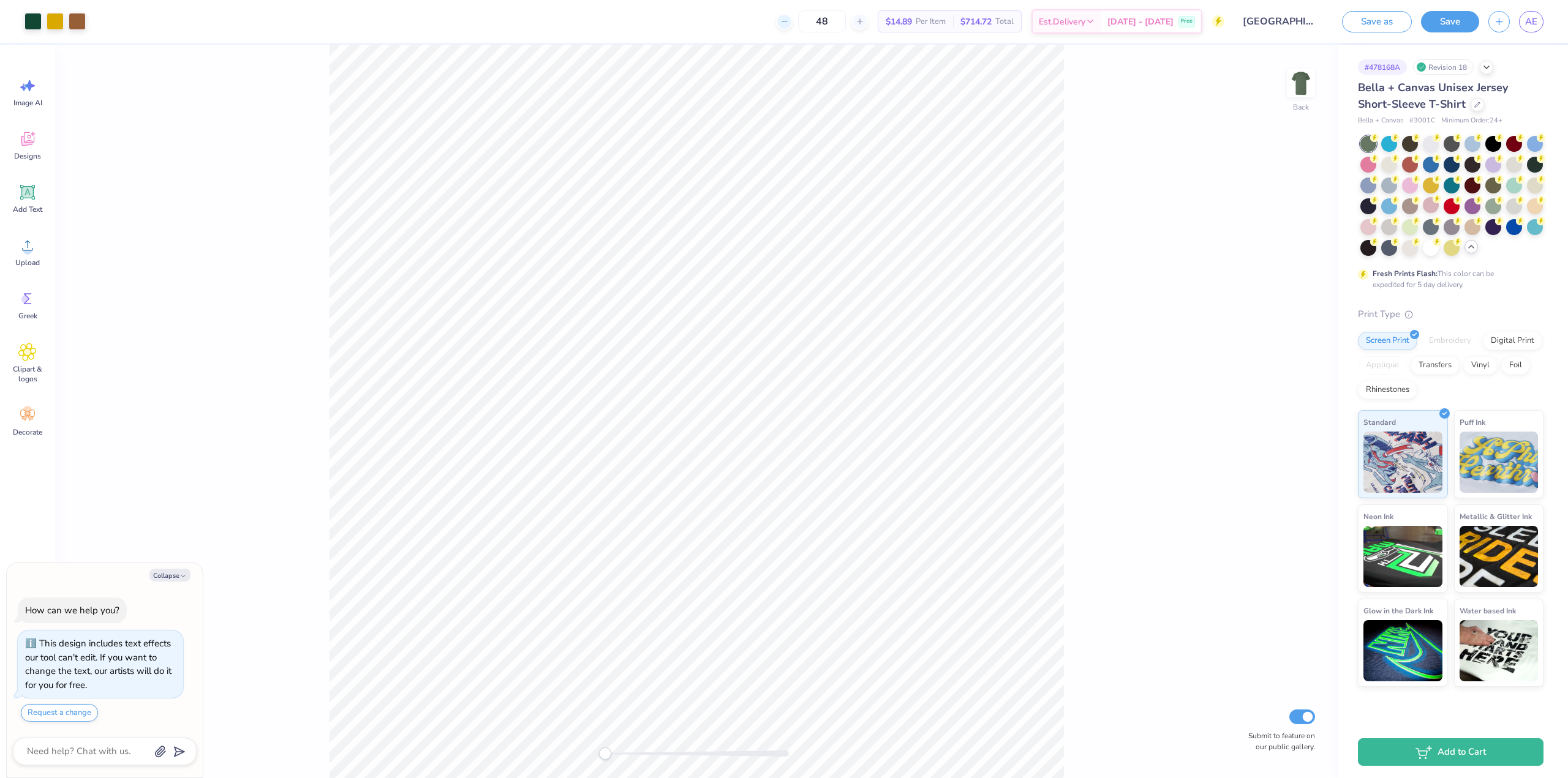
type input "47"
type textarea "x"
click at [864, 18] on icon at bounding box center [860, 20] width 8 height 8
type input "48"
type textarea "x"
